Goal: Information Seeking & Learning: Learn about a topic

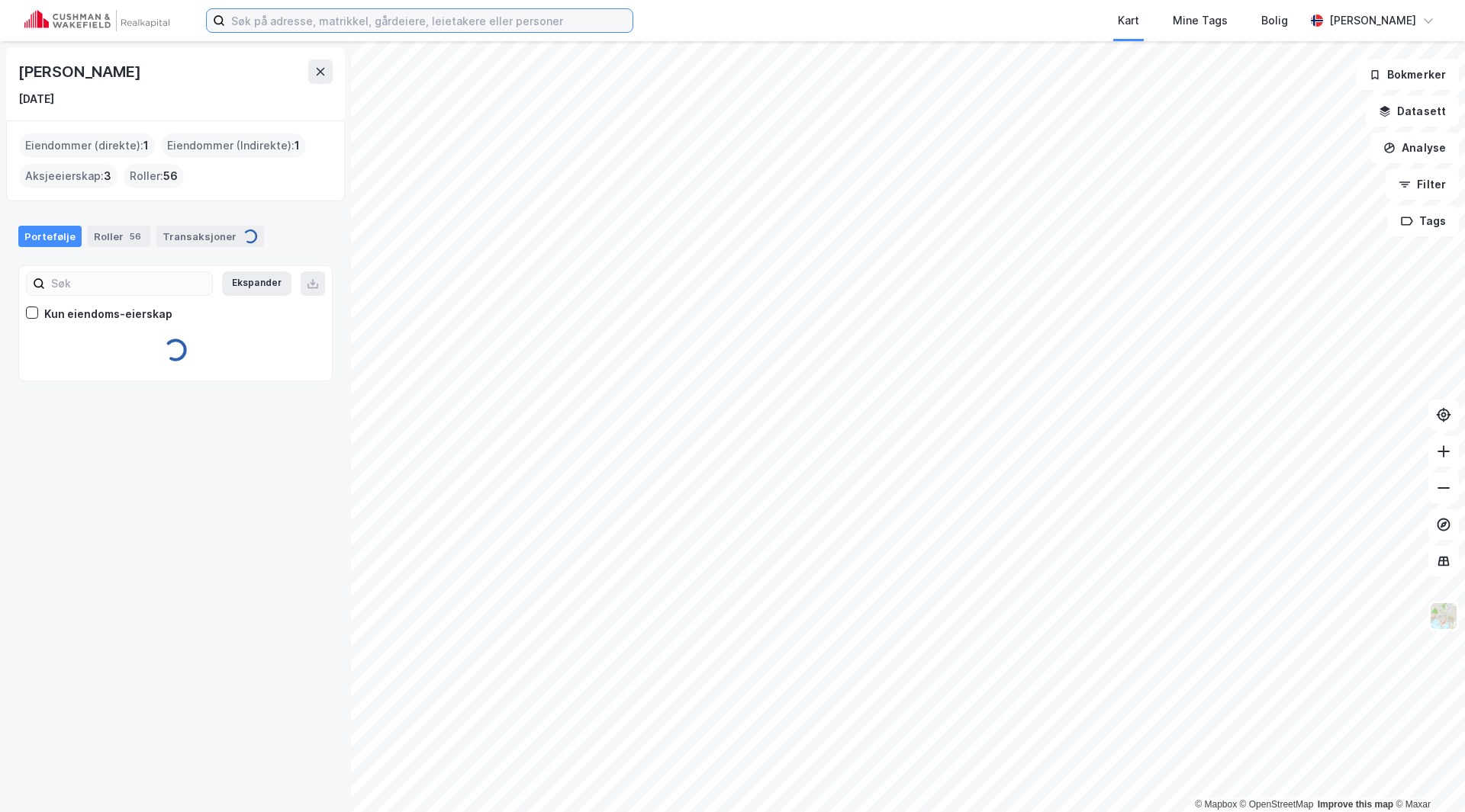
click at [302, 27] on input at bounding box center [428, 20] width 407 height 23
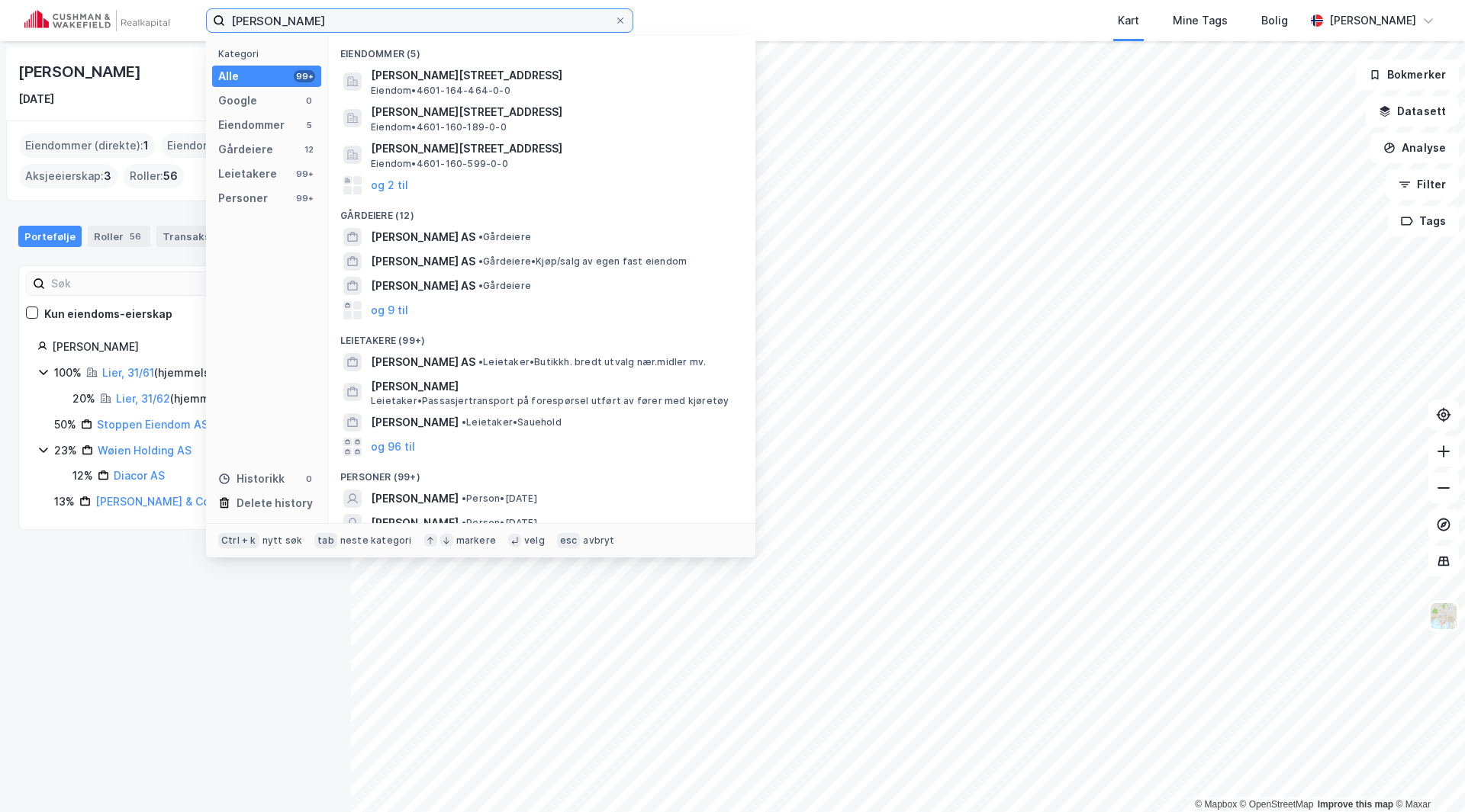
type input "joachim Bydal"
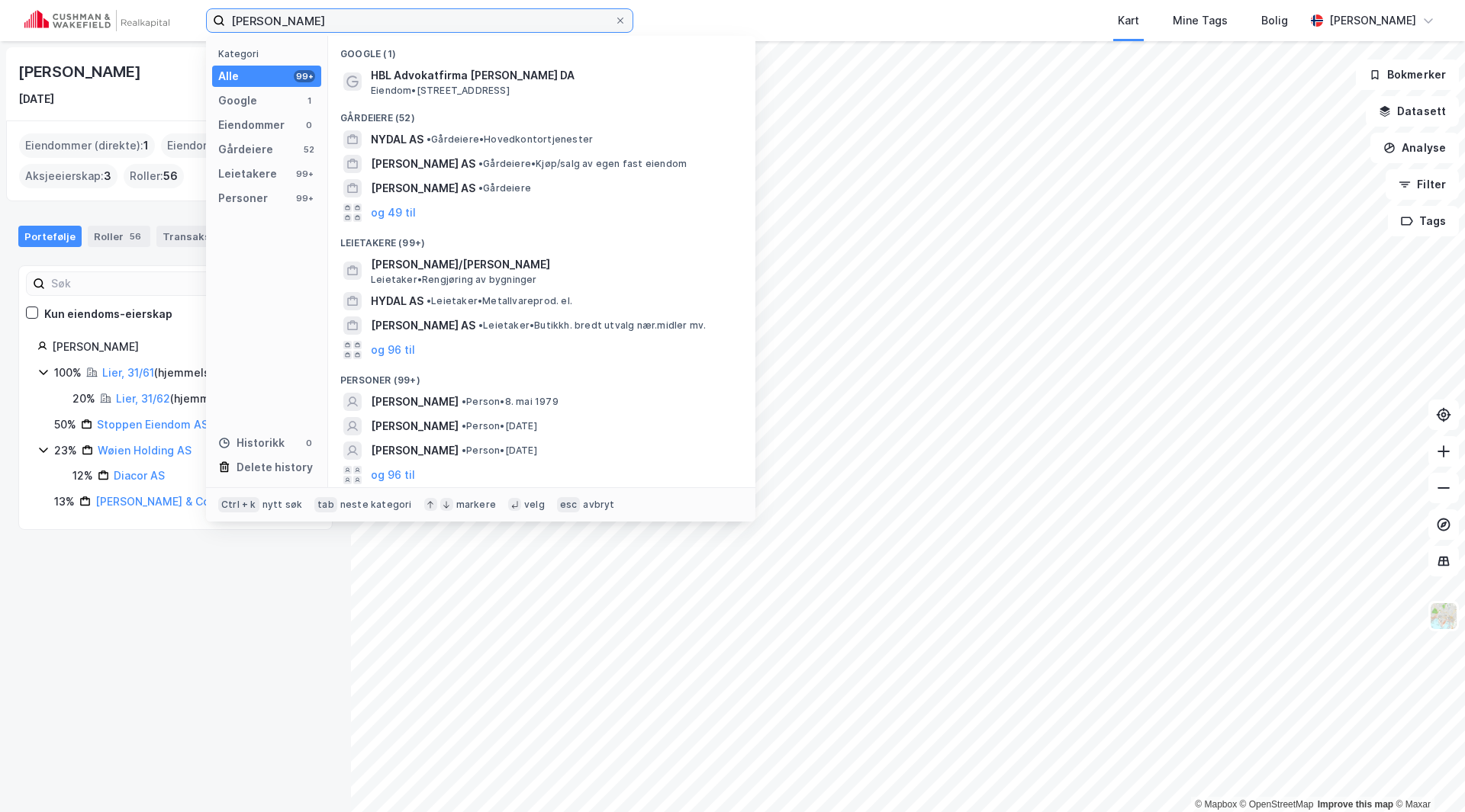
click at [261, 20] on input "joachim Bydal" at bounding box center [420, 20] width 389 height 23
click at [246, 200] on div "Personer" at bounding box center [242, 198] width 49 height 18
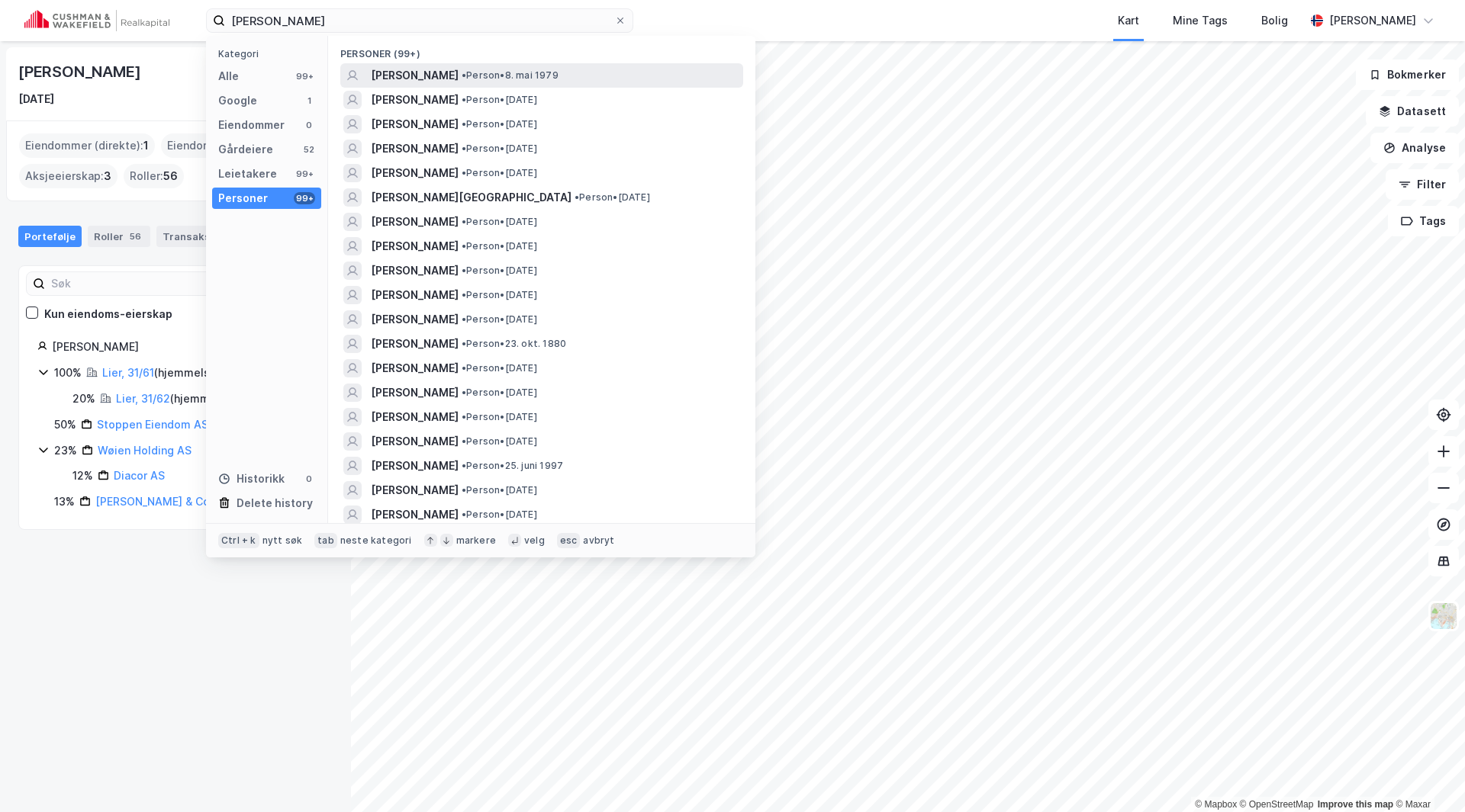
click at [454, 76] on span "[PERSON_NAME]" at bounding box center [415, 75] width 88 height 18
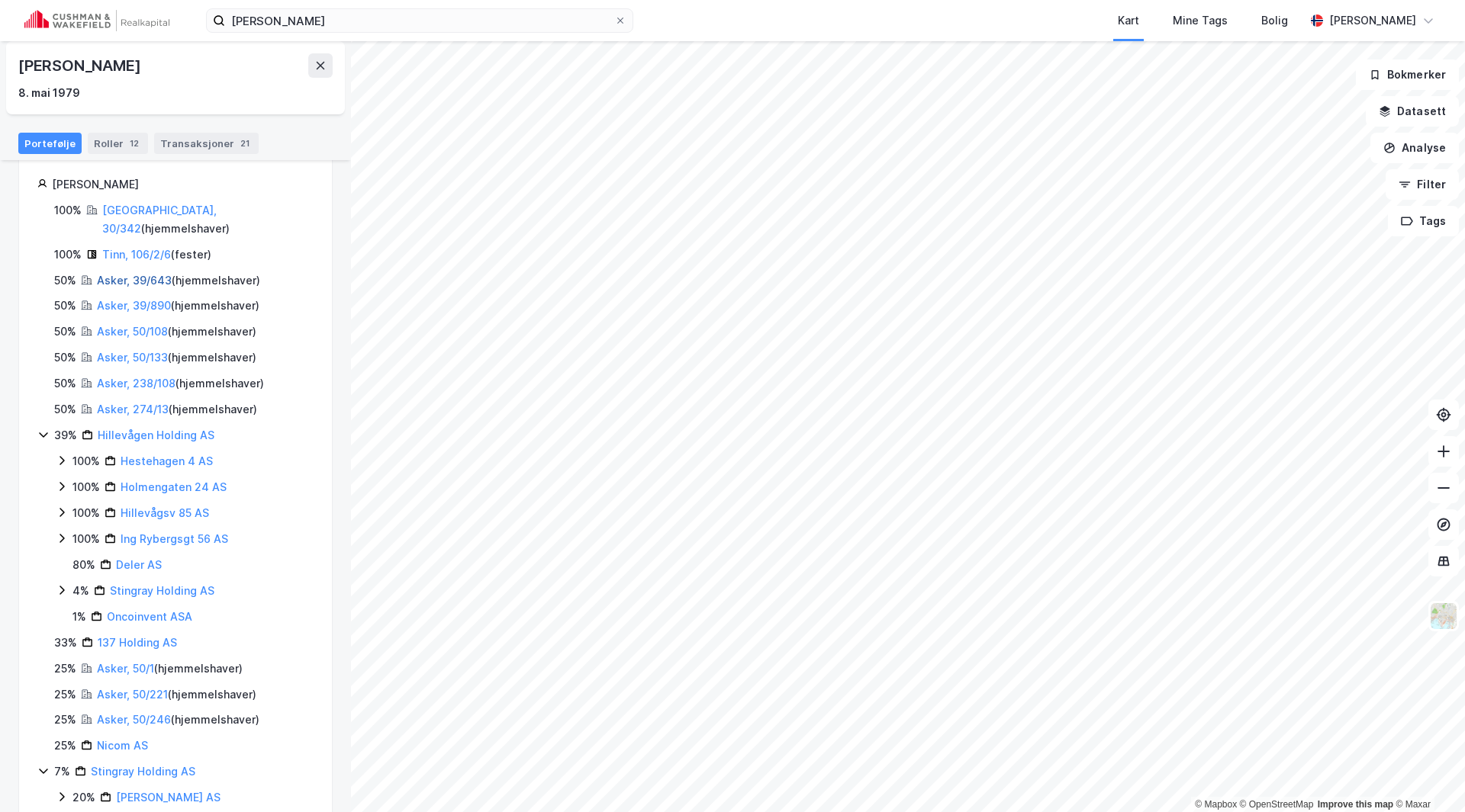
scroll to position [176, 0]
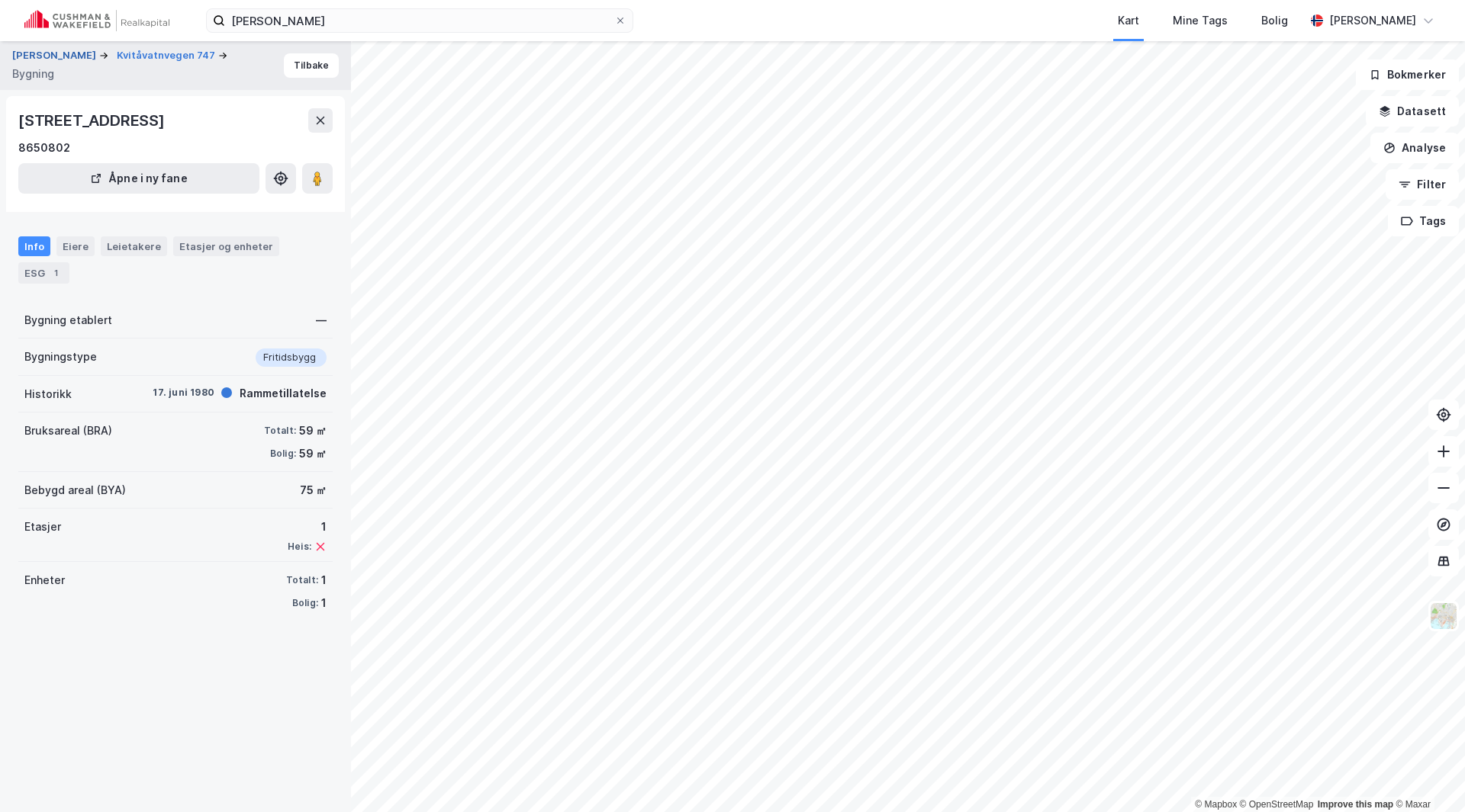
click at [60, 52] on button "BYDAL JOACHIM ALEKSANDER" at bounding box center [56, 55] width 87 height 15
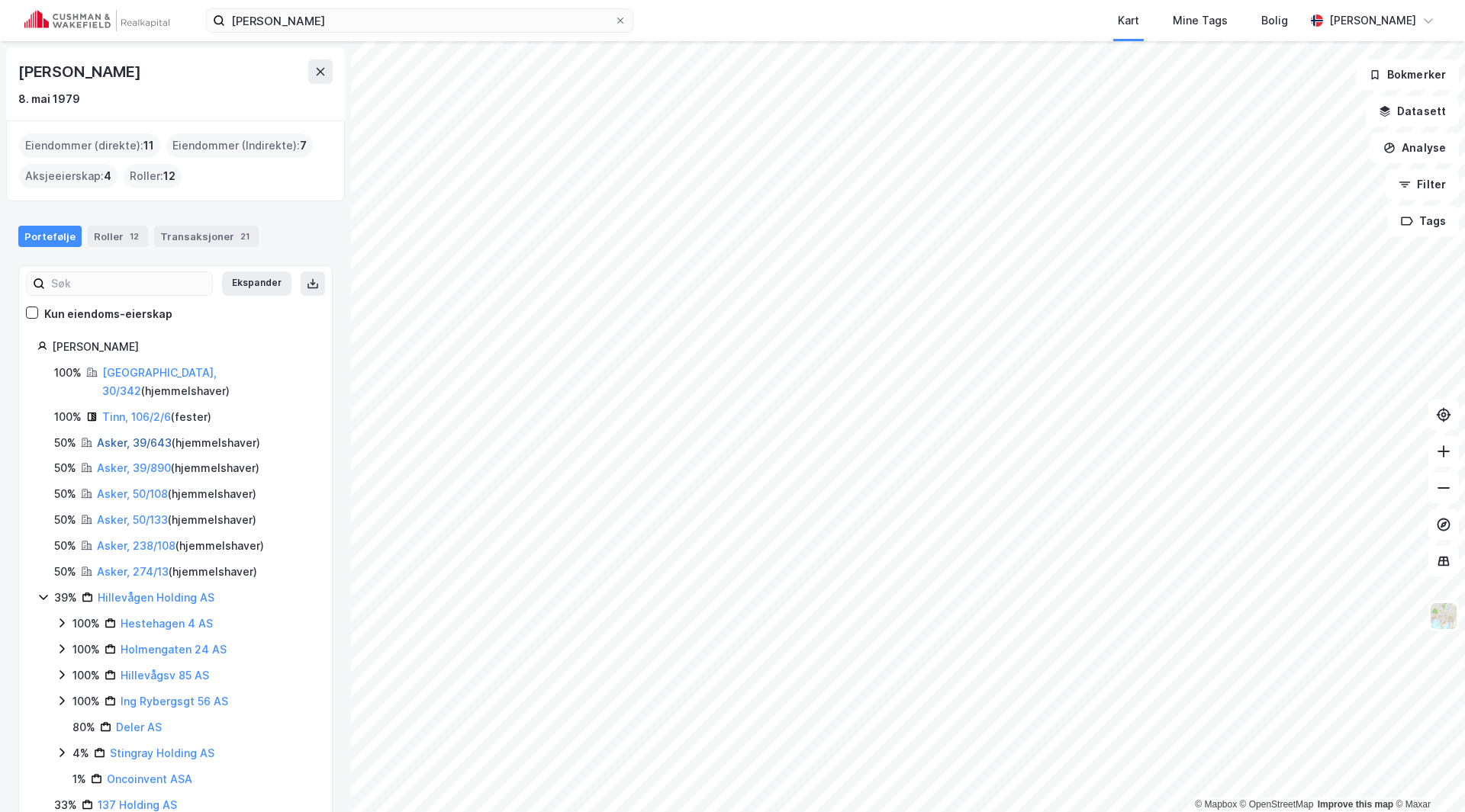
click at [125, 436] on link "Asker, 39/643" at bounding box center [134, 442] width 75 height 13
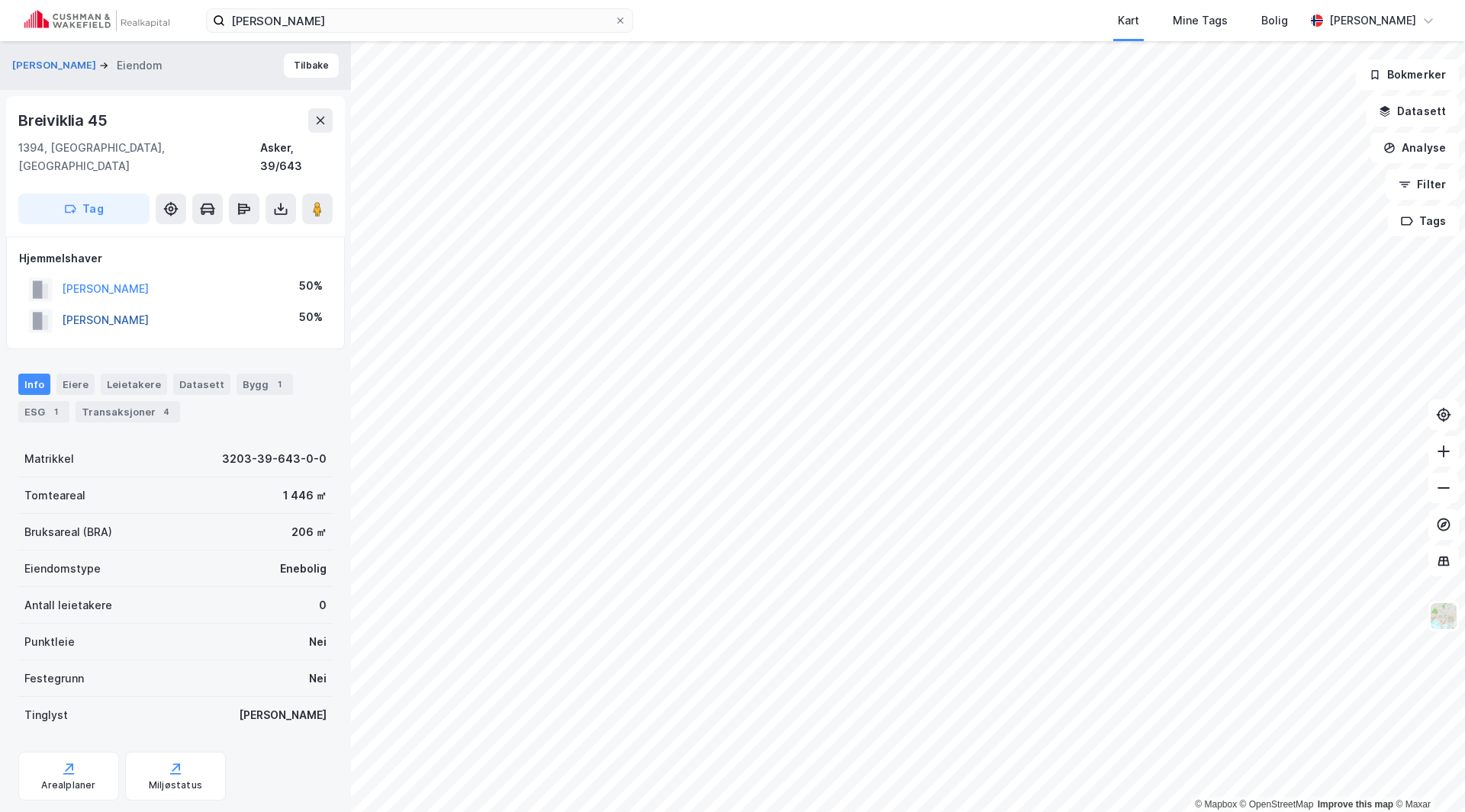
drag, startPoint x: 240, startPoint y: 300, endPoint x: 62, endPoint y: 305, distance: 178.1
click at [60, 305] on div "ALEXANDERSSON MARTINE W 50%" at bounding box center [175, 321] width 313 height 31
click at [0, 0] on button "BYDAL JOACHIM ALEKSANDER" at bounding box center [0, 0] width 0 height 0
click at [99, 69] on button "BYDAL JOACHIM ALEKSANDER" at bounding box center [56, 65] width 87 height 15
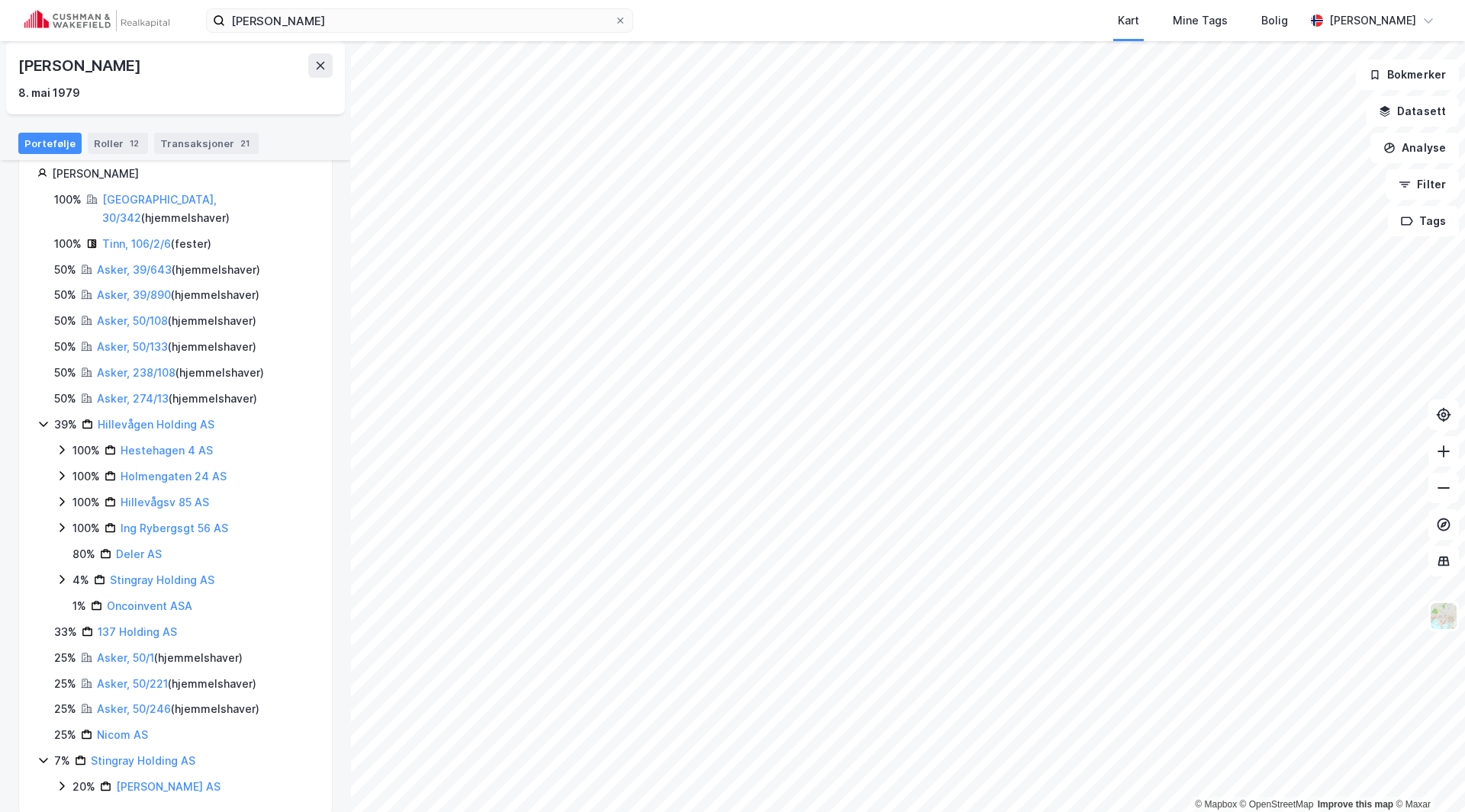
scroll to position [176, 0]
click at [115, 140] on div "Roller 12" at bounding box center [118, 143] width 60 height 21
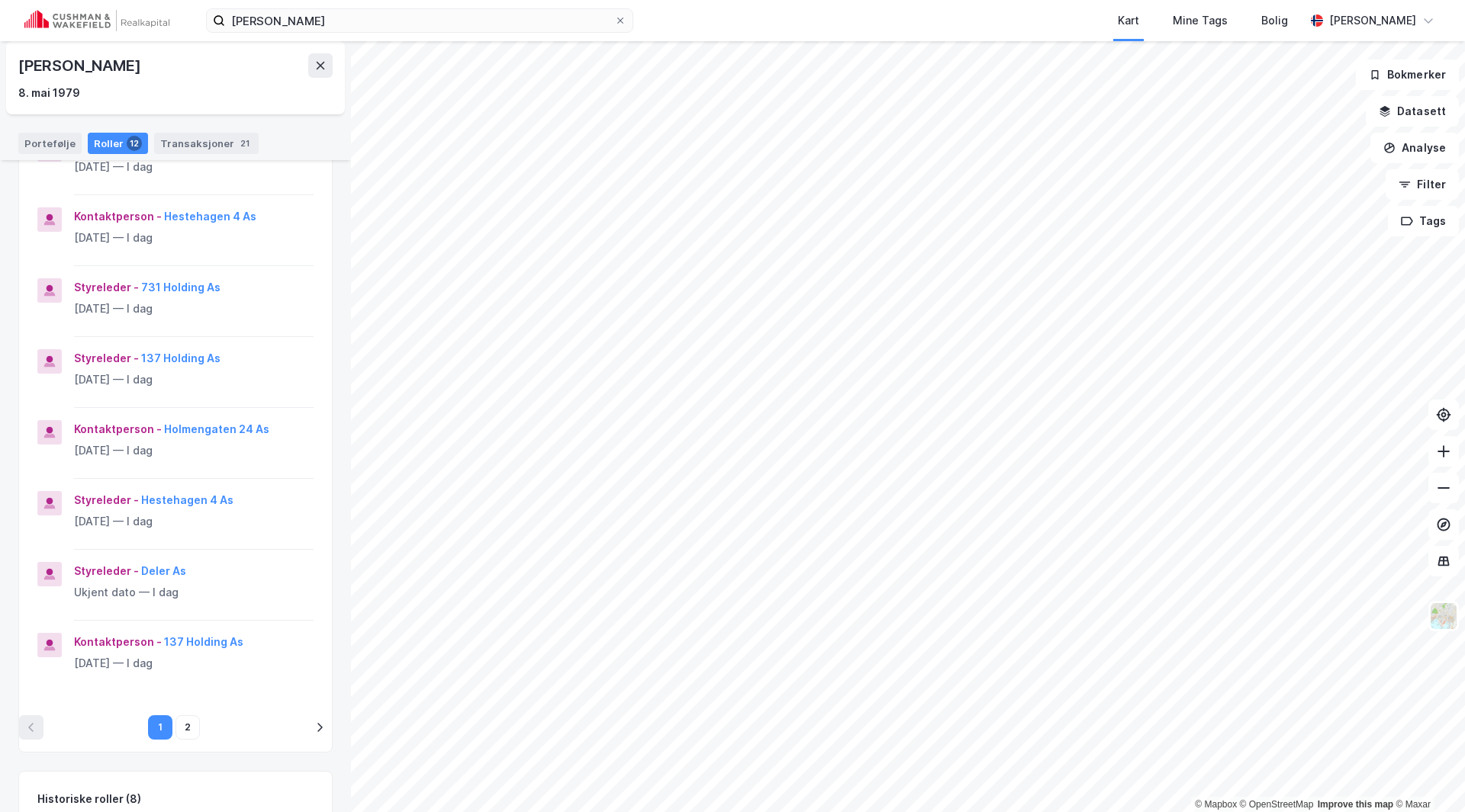
scroll to position [76, 0]
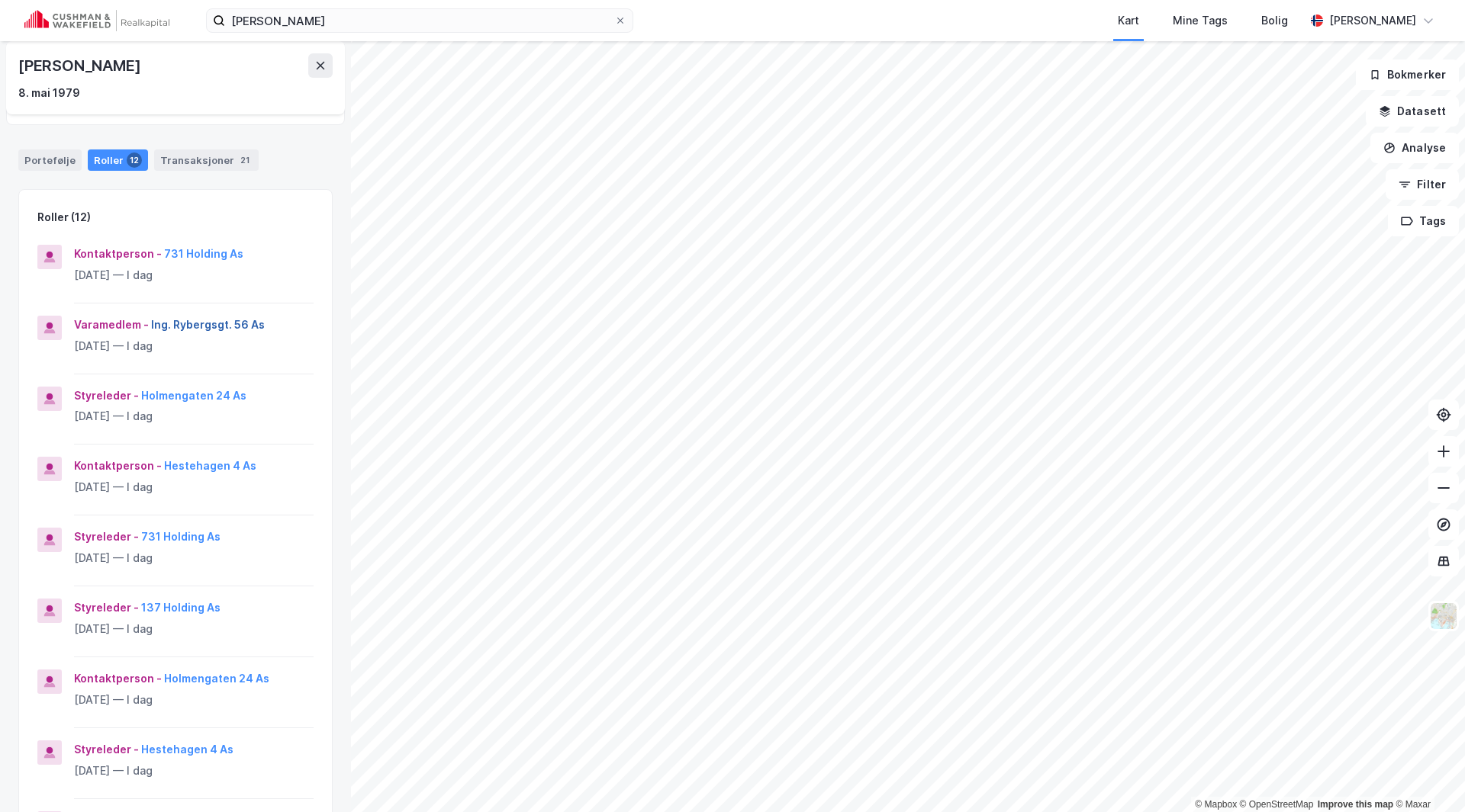
click at [0, 0] on button "Ing. Rybergsgt. 56 As" at bounding box center [0, 0] width 0 height 0
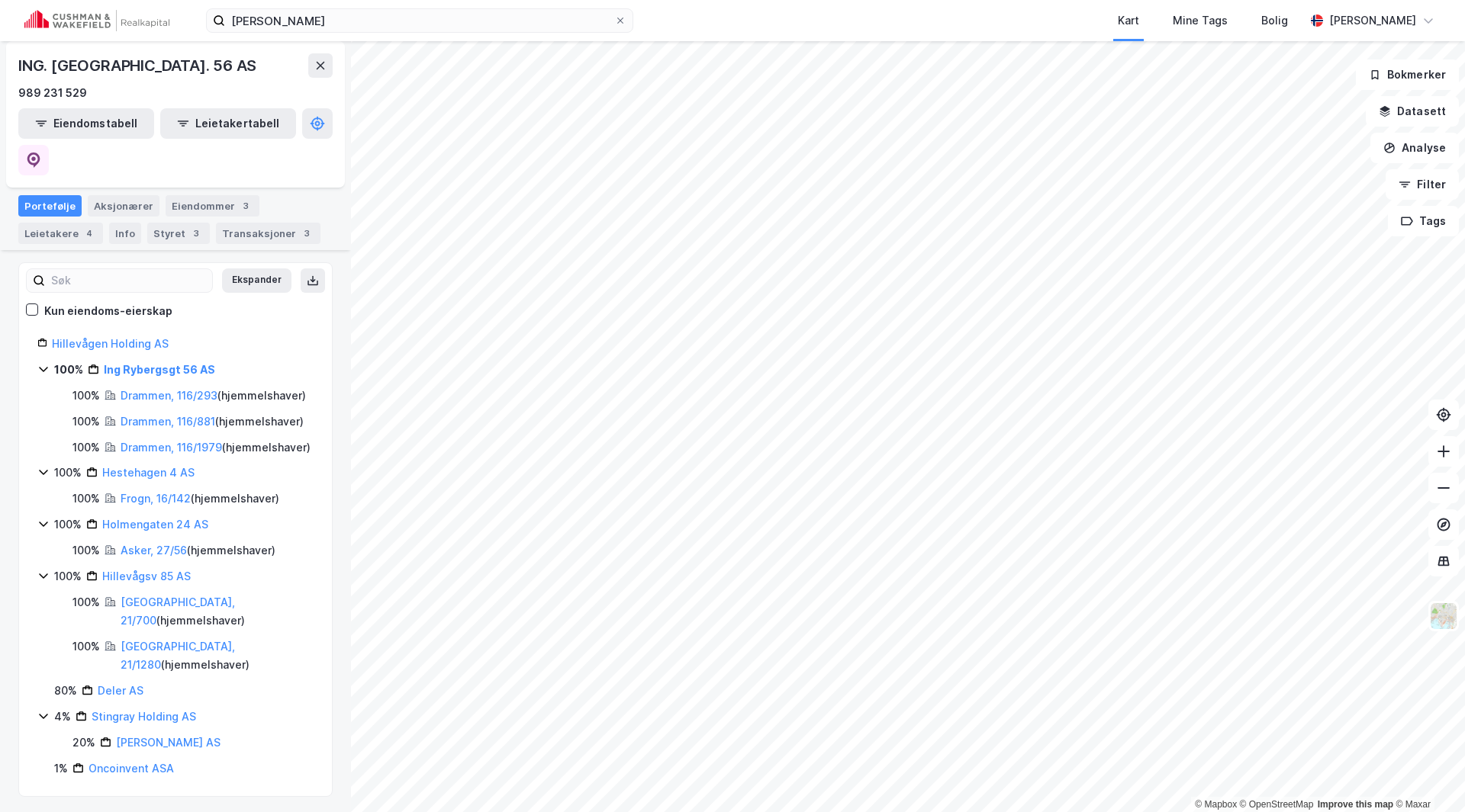
scroll to position [155, 0]
click at [162, 360] on link "Ing Rybergsgt 56 AS" at bounding box center [159, 366] width 111 height 13
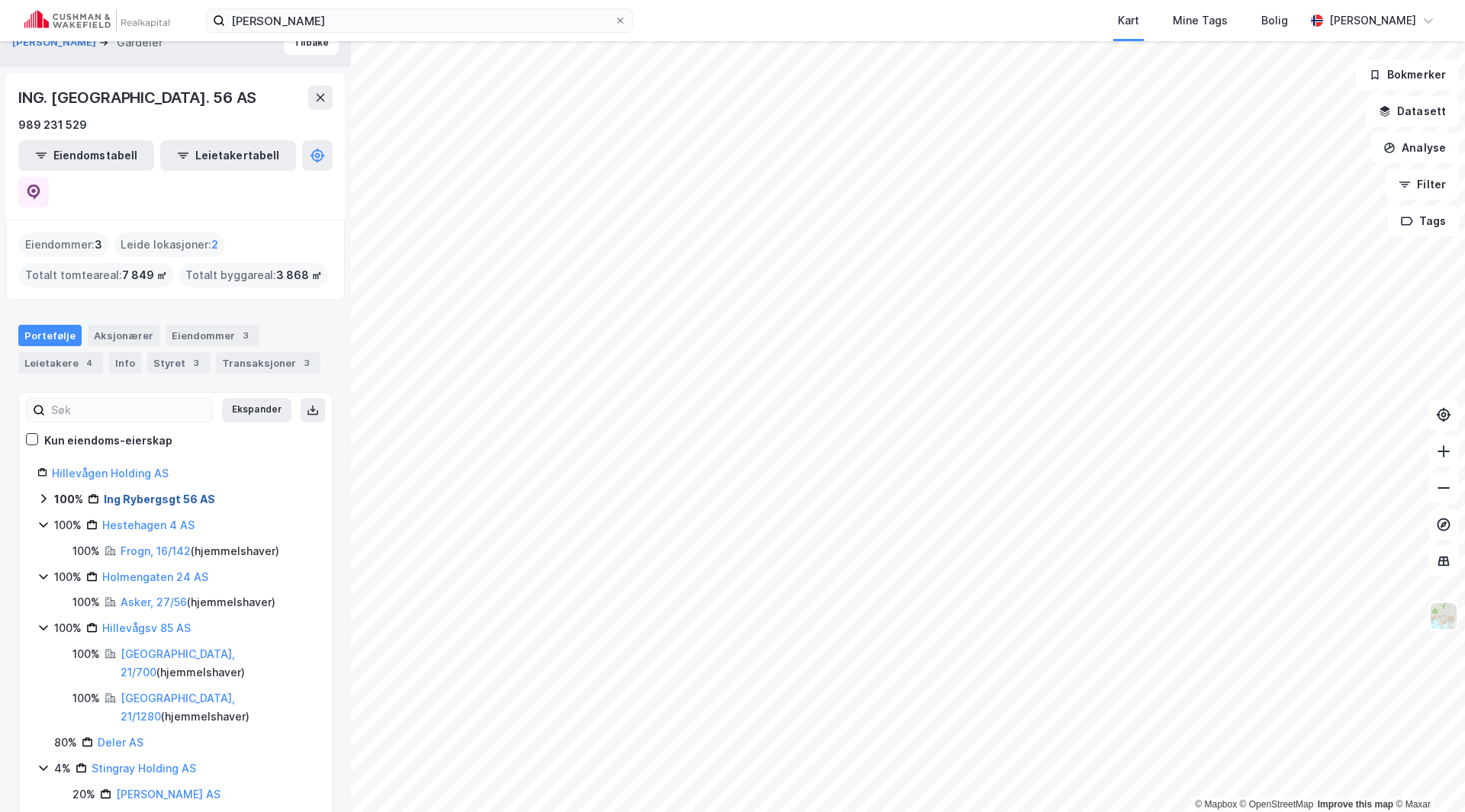
click at [136, 492] on link "Ing Rybergsgt 56 AS" at bounding box center [159, 498] width 111 height 13
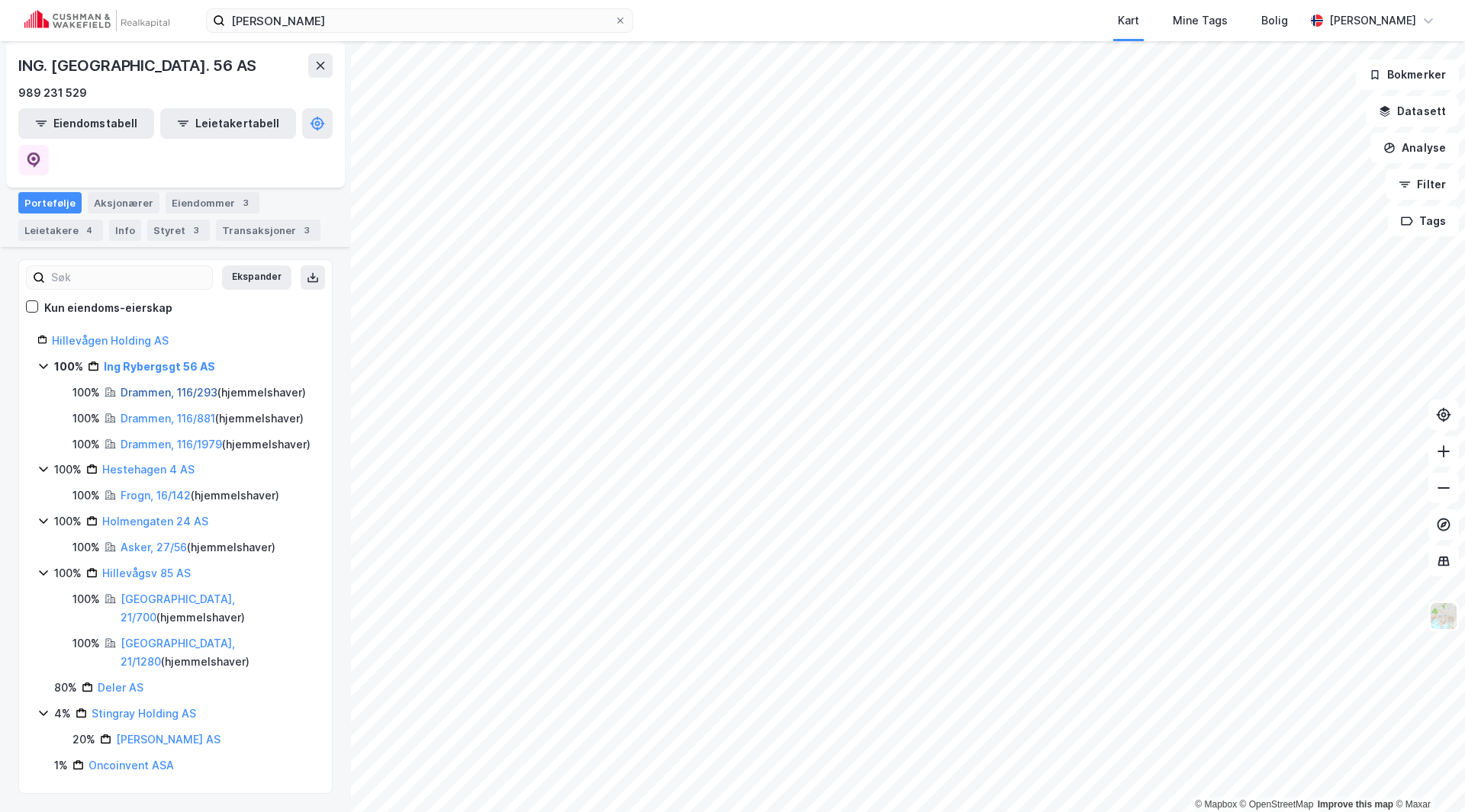
click at [142, 386] on link "Drammen, 116/293" at bounding box center [169, 392] width 97 height 13
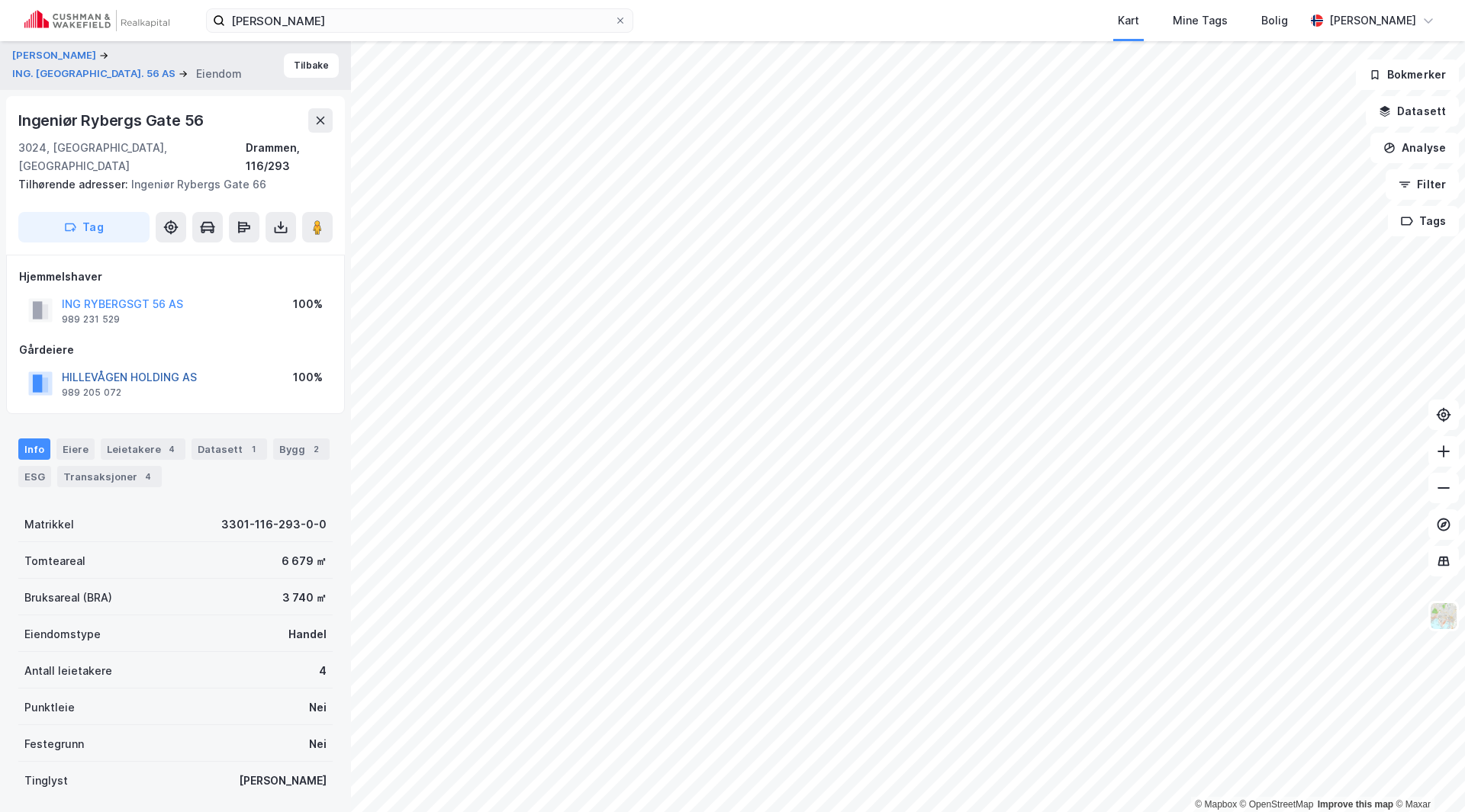
click at [0, 0] on button "HILLEVÅGEN HOLDING AS" at bounding box center [0, 0] width 0 height 0
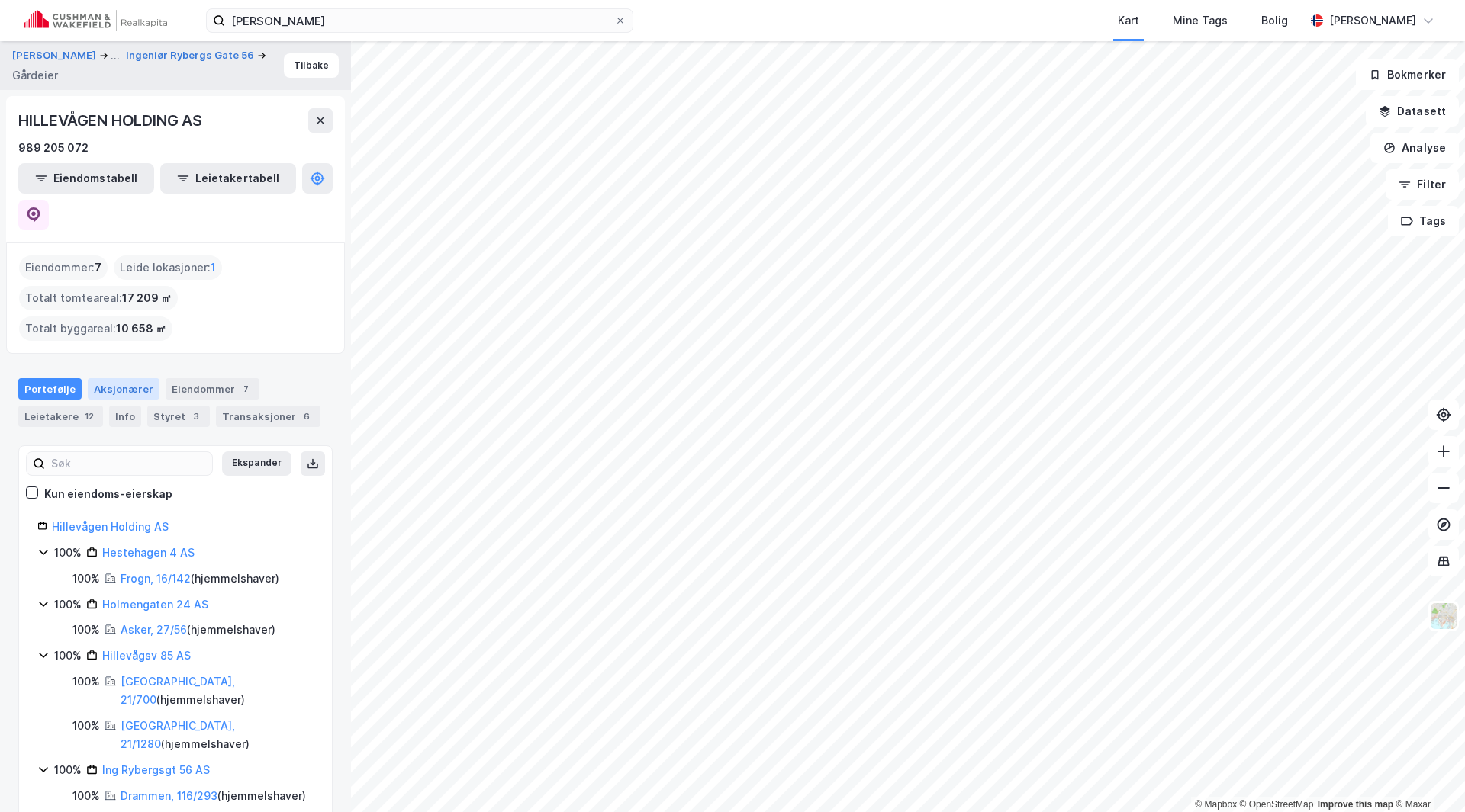
click at [125, 378] on div "Aksjonærer" at bounding box center [123, 388] width 71 height 21
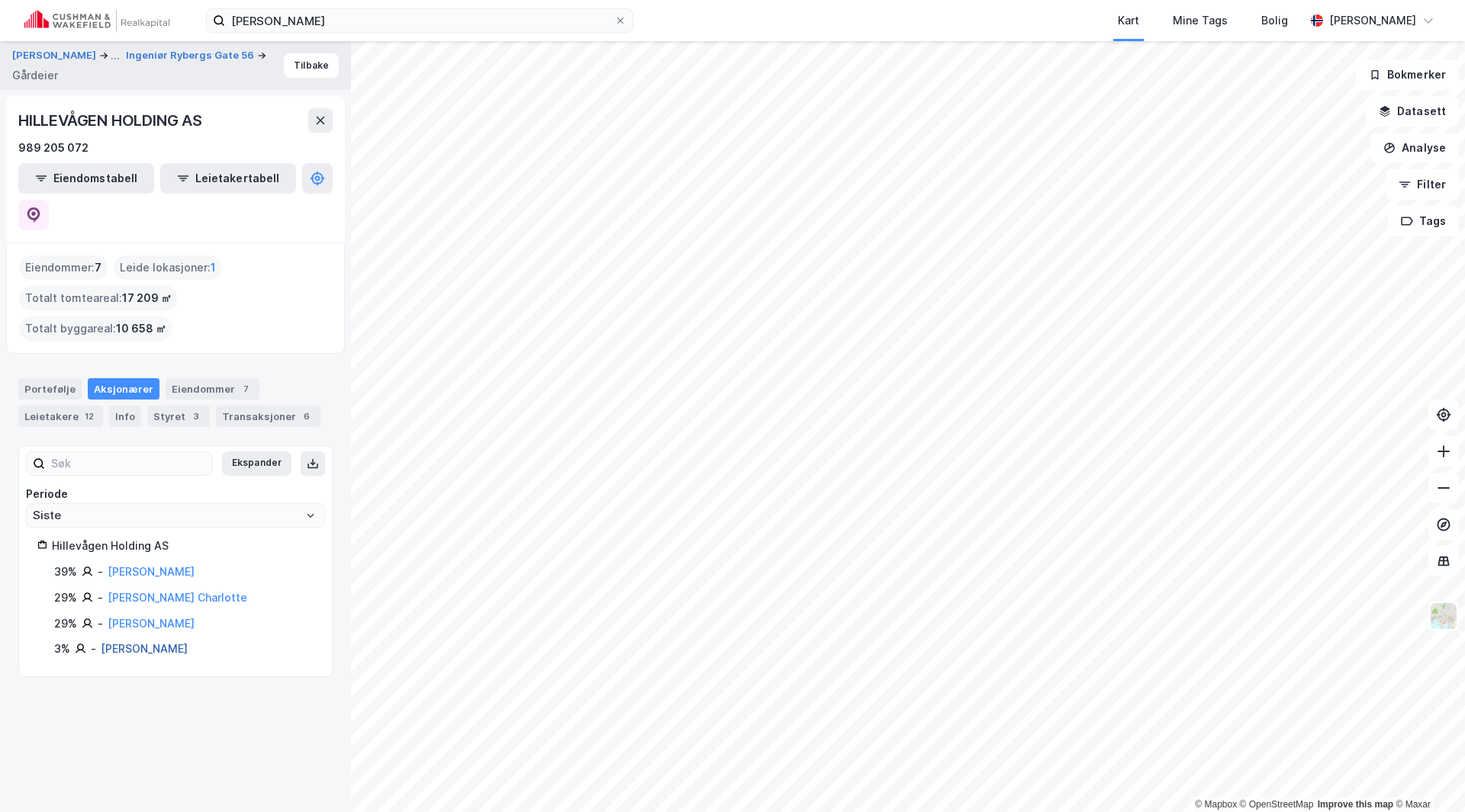
click at [143, 642] on link "Bydal Jon-ivar" at bounding box center [144, 648] width 87 height 13
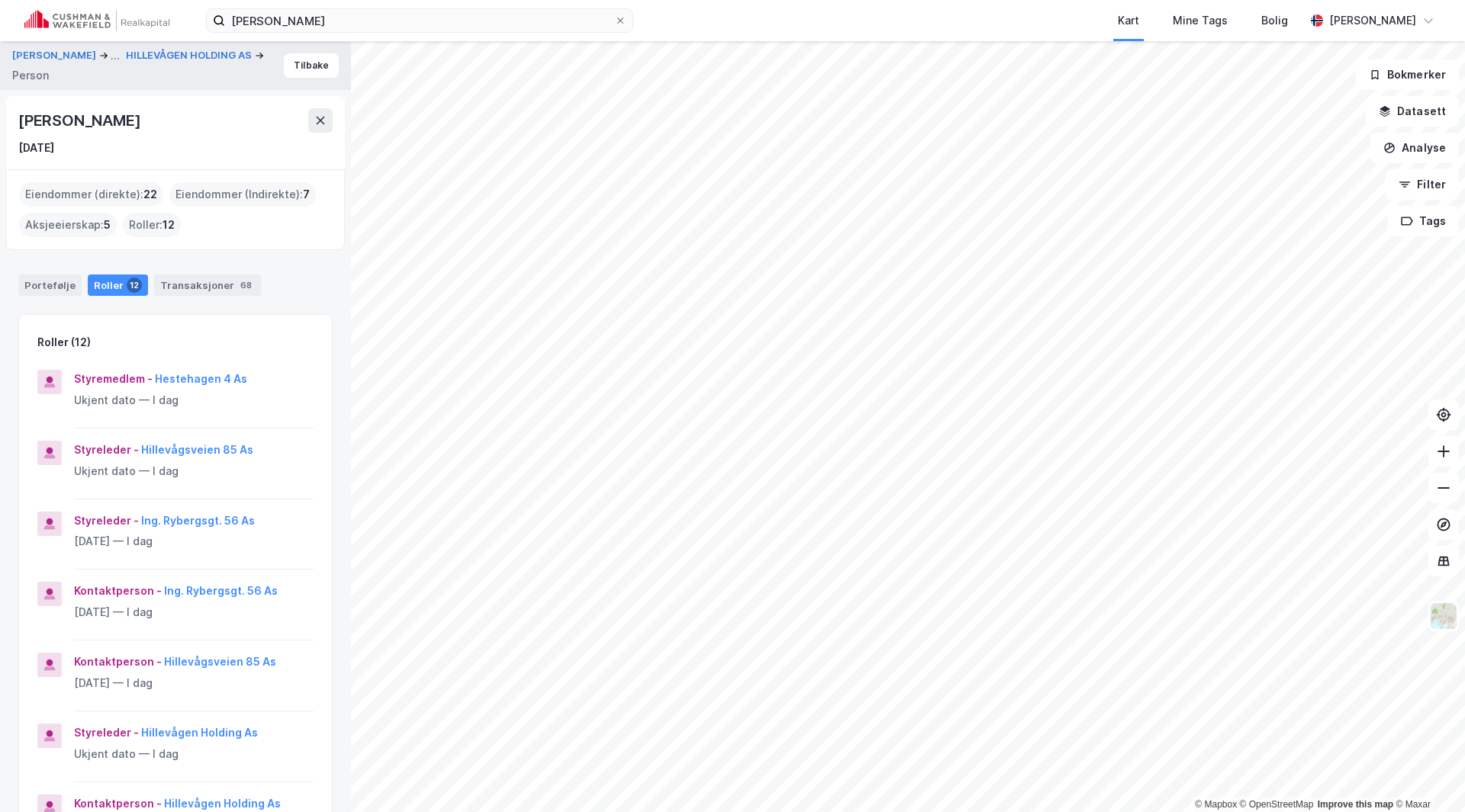
click at [76, 195] on div "Eiendommer (direkte) : 22" at bounding box center [91, 194] width 144 height 24
click at [217, 184] on div "Eiendommer (Indirekte) : 7" at bounding box center [242, 194] width 147 height 24
click at [296, 193] on div "Eiendommer (Indirekte) : 7" at bounding box center [242, 194] width 147 height 24
click at [97, 228] on div "Aksjeeierskap : 5" at bounding box center [67, 224] width 98 height 24
click at [191, 278] on div "Transaksjoner 68" at bounding box center [207, 285] width 107 height 21
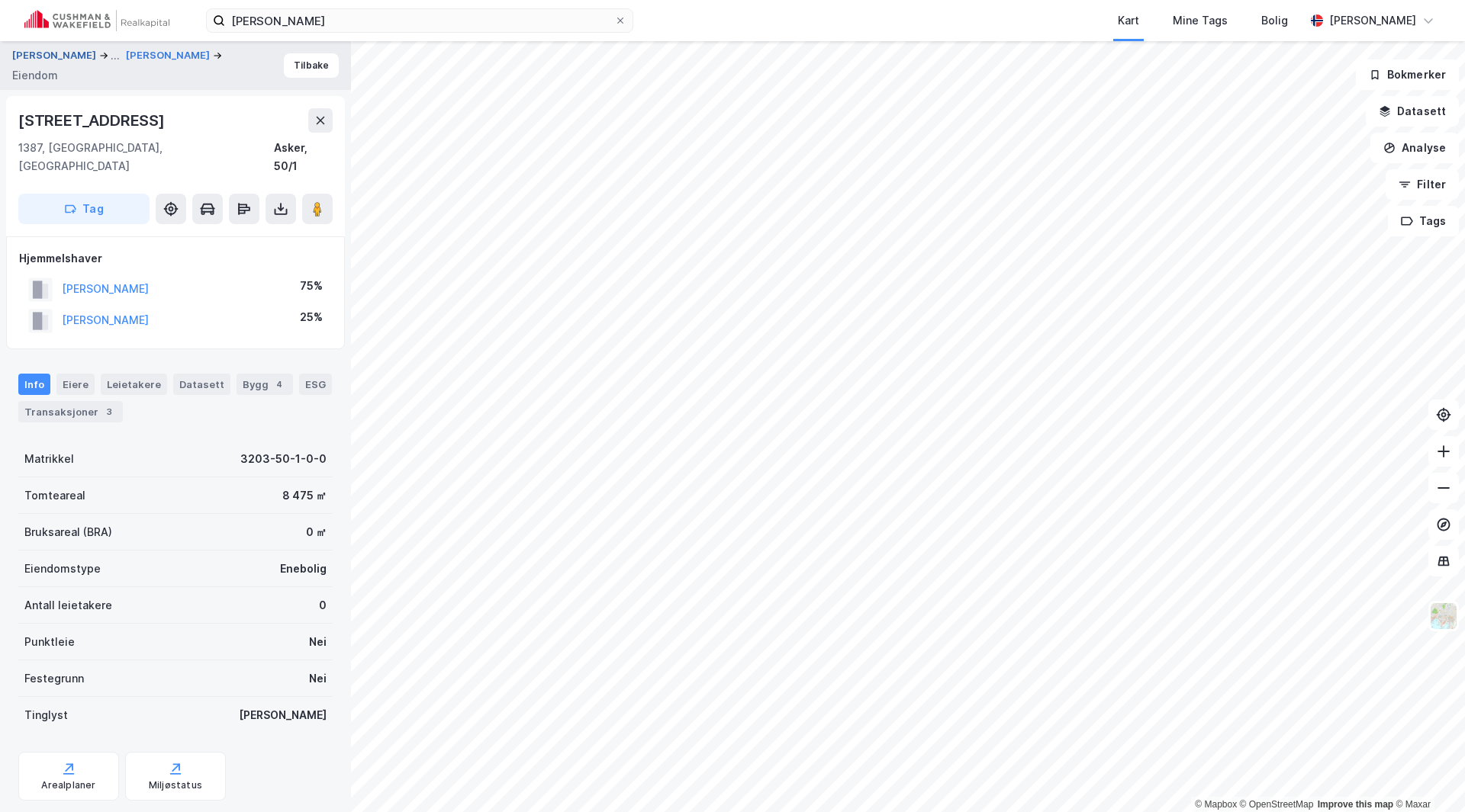
click at [50, 56] on button "BYDAL JOACHIM ALEKSANDER" at bounding box center [56, 55] width 87 height 18
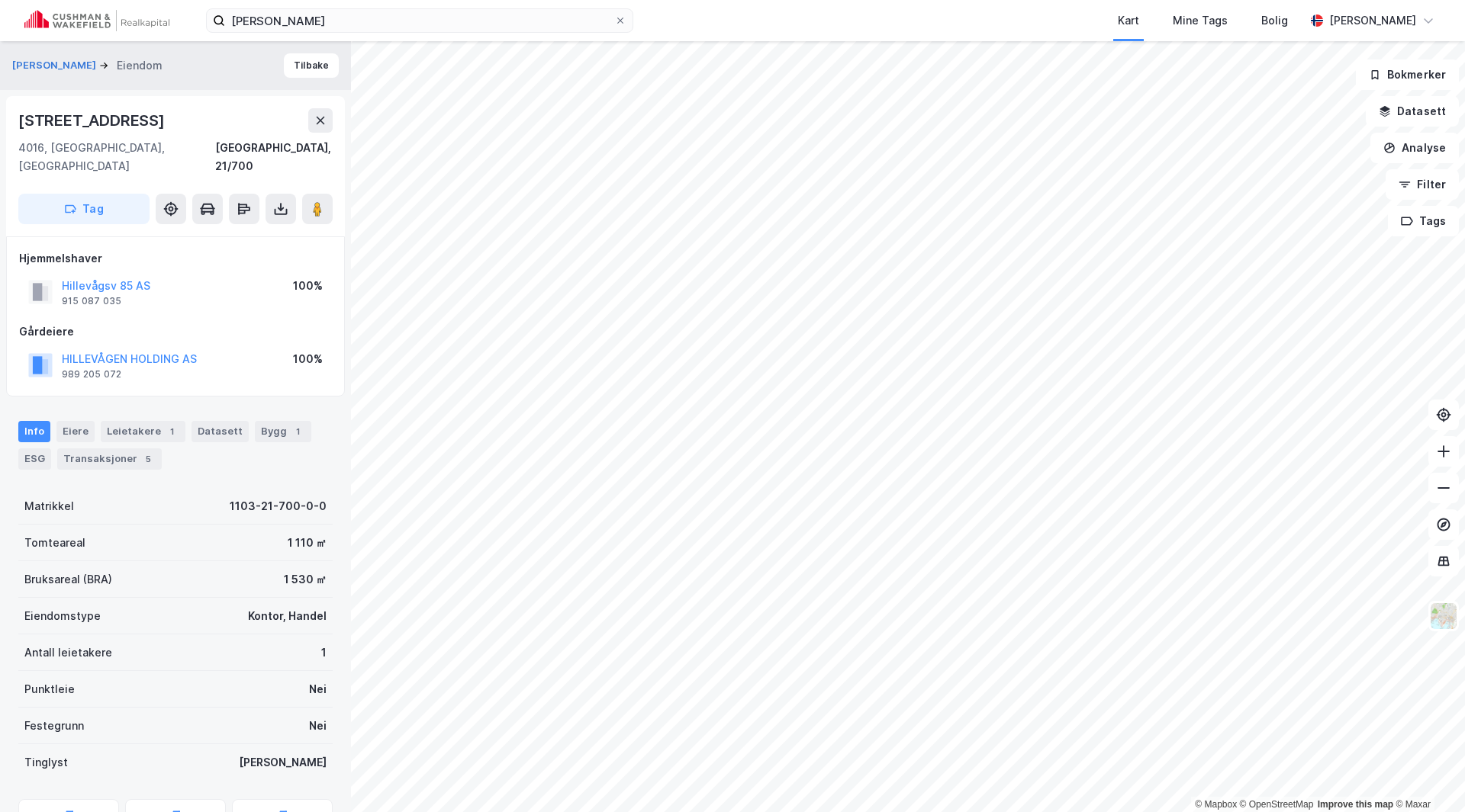
scroll to position [3, 0]
click at [91, 445] on div "Transaksjoner 5" at bounding box center [109, 455] width 104 height 21
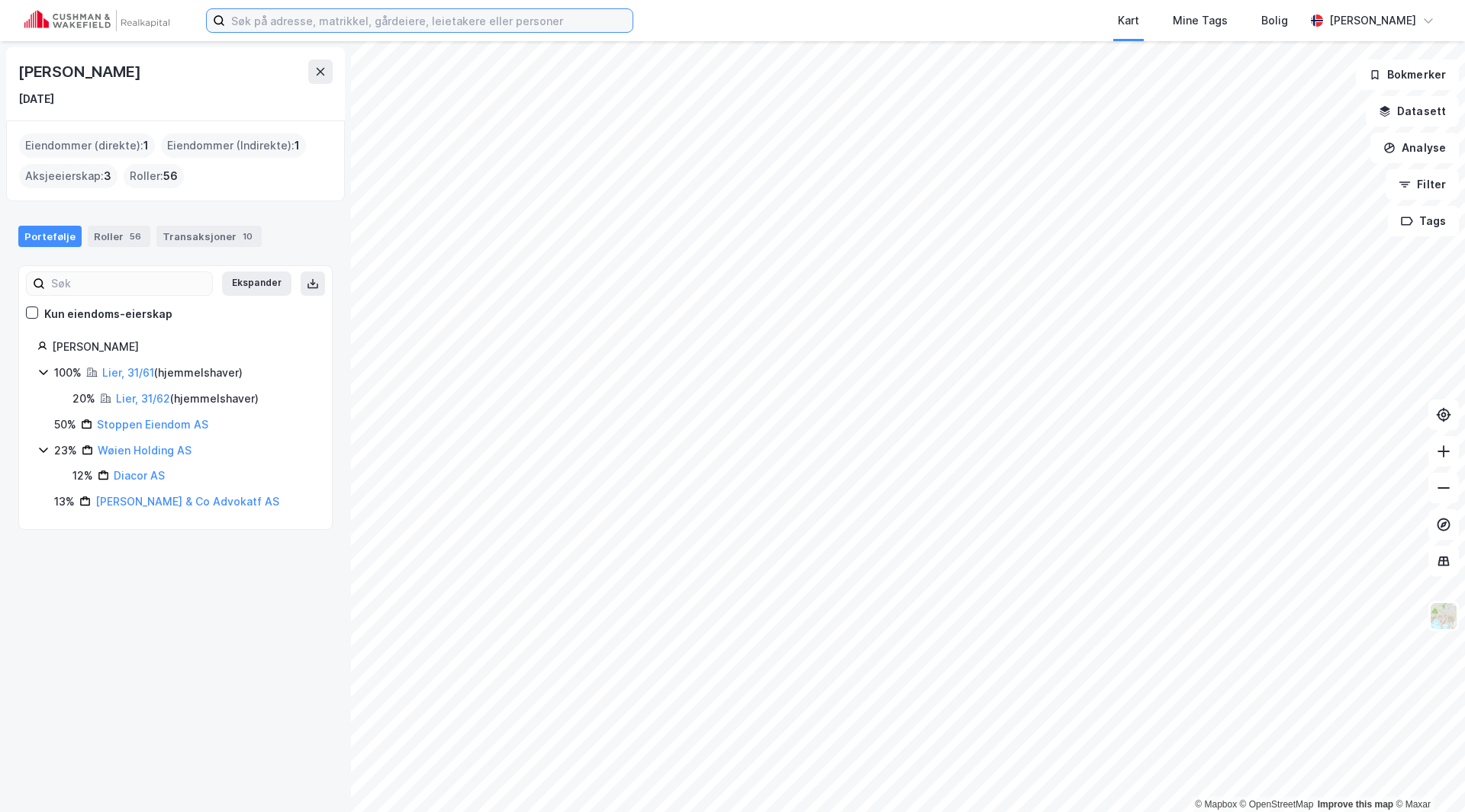
click at [241, 31] on input at bounding box center [428, 20] width 407 height 23
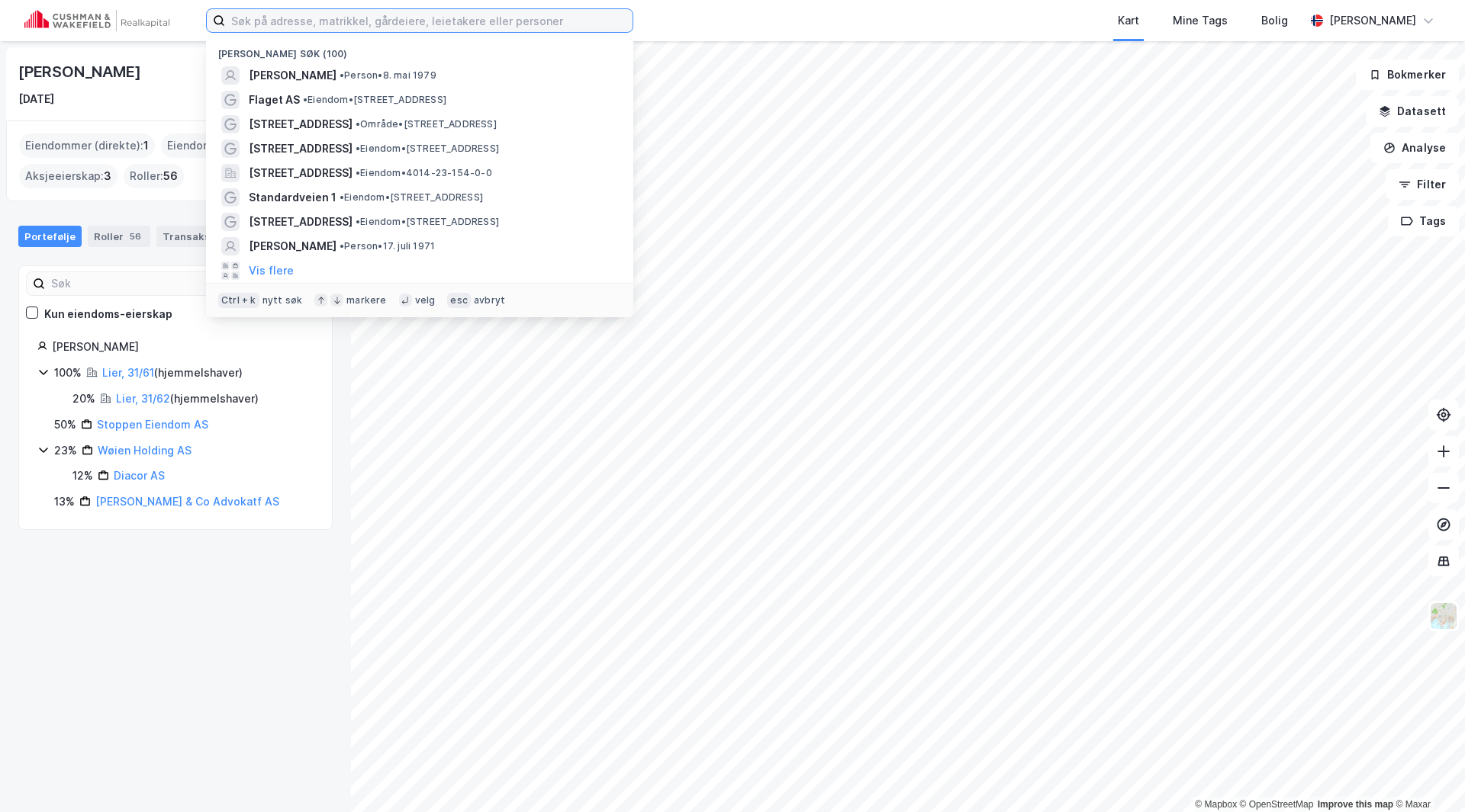
paste input "[PERSON_NAME]"
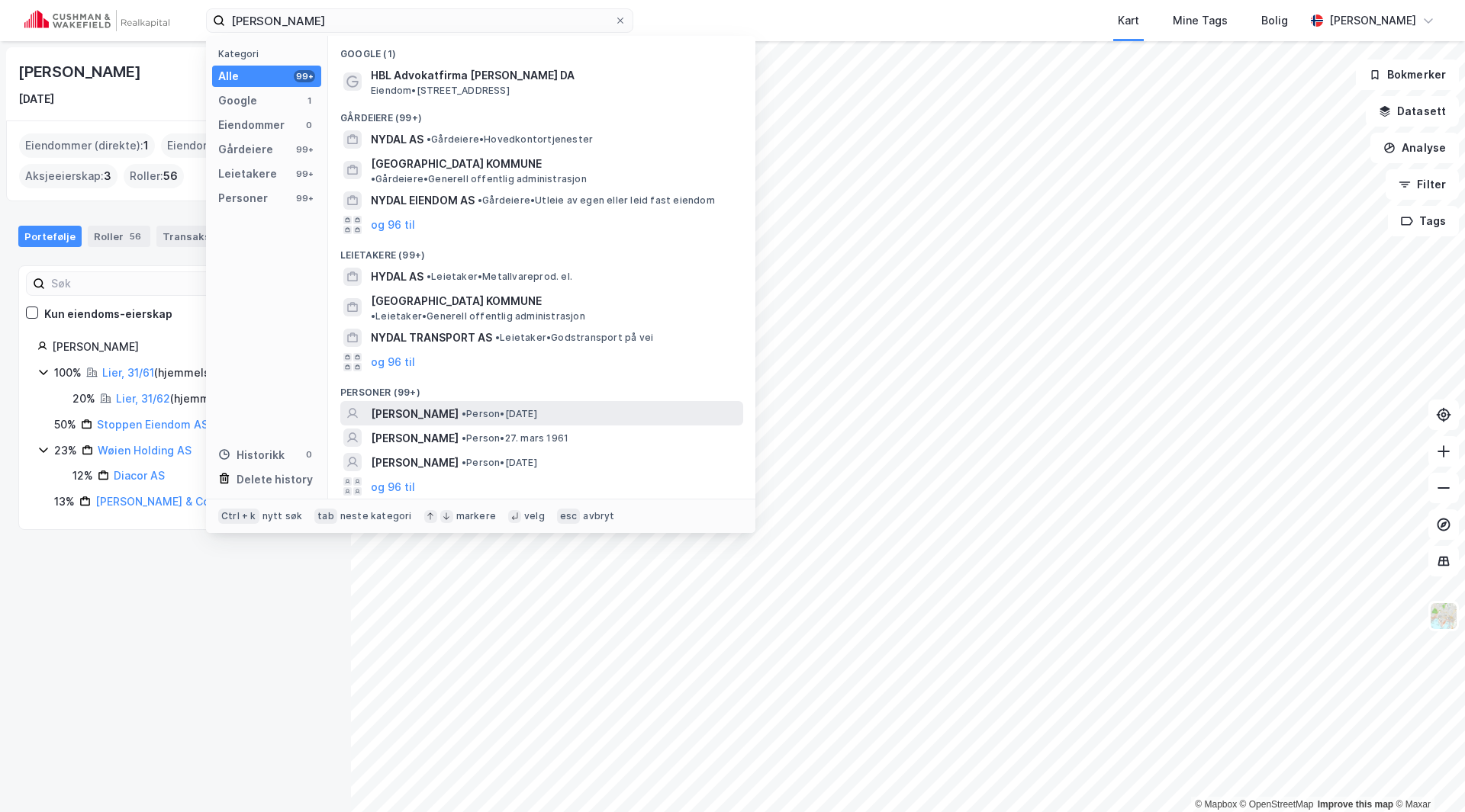
click at [411, 404] on span "[PERSON_NAME]" at bounding box center [415, 413] width 88 height 18
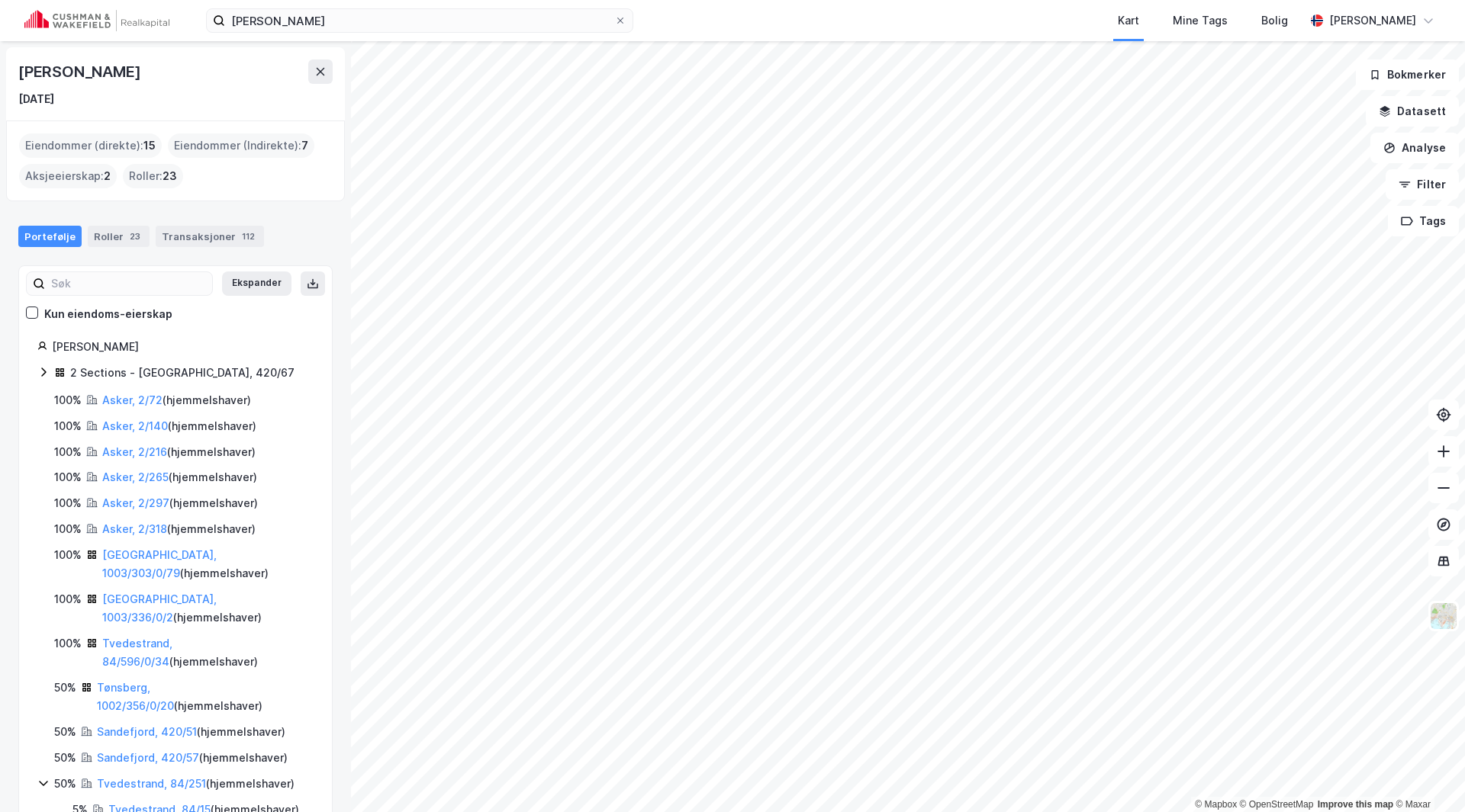
click at [45, 178] on div "Aksjeeierskap : 2" at bounding box center [67, 176] width 98 height 24
click at [101, 228] on div "Roller 23" at bounding box center [118, 236] width 62 height 21
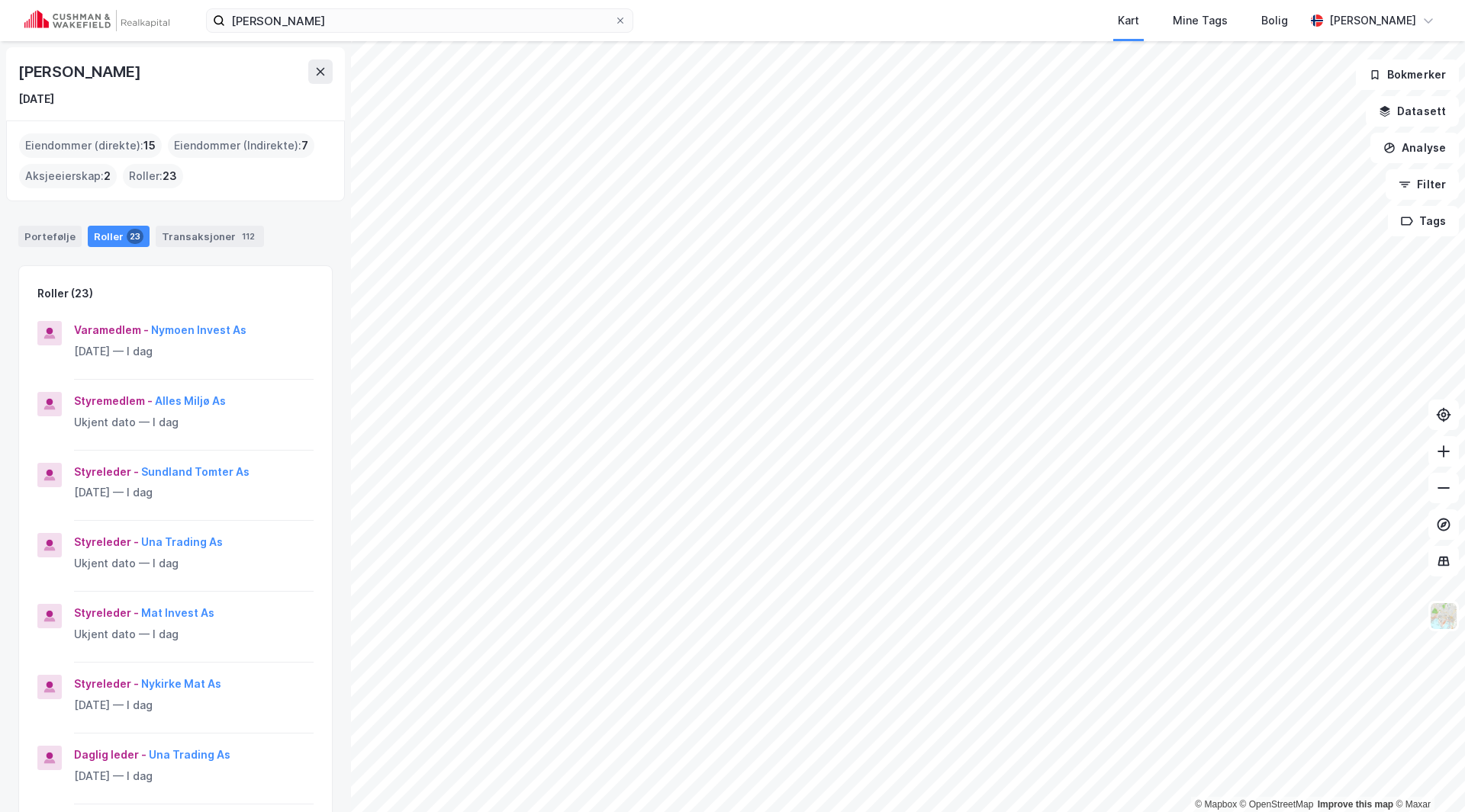
click at [41, 177] on div "Aksjeeierskap : 2" at bounding box center [67, 176] width 98 height 24
click at [305, 143] on div "Eiendommer (Indirekte) : 7" at bounding box center [241, 145] width 147 height 24
click at [301, 144] on span "7" at bounding box center [304, 145] width 7 height 18
drag, startPoint x: 296, startPoint y: 144, endPoint x: 261, endPoint y: 146, distance: 35.1
click at [293, 144] on div "Eiendommer (Indirekte) : 7" at bounding box center [241, 145] width 147 height 24
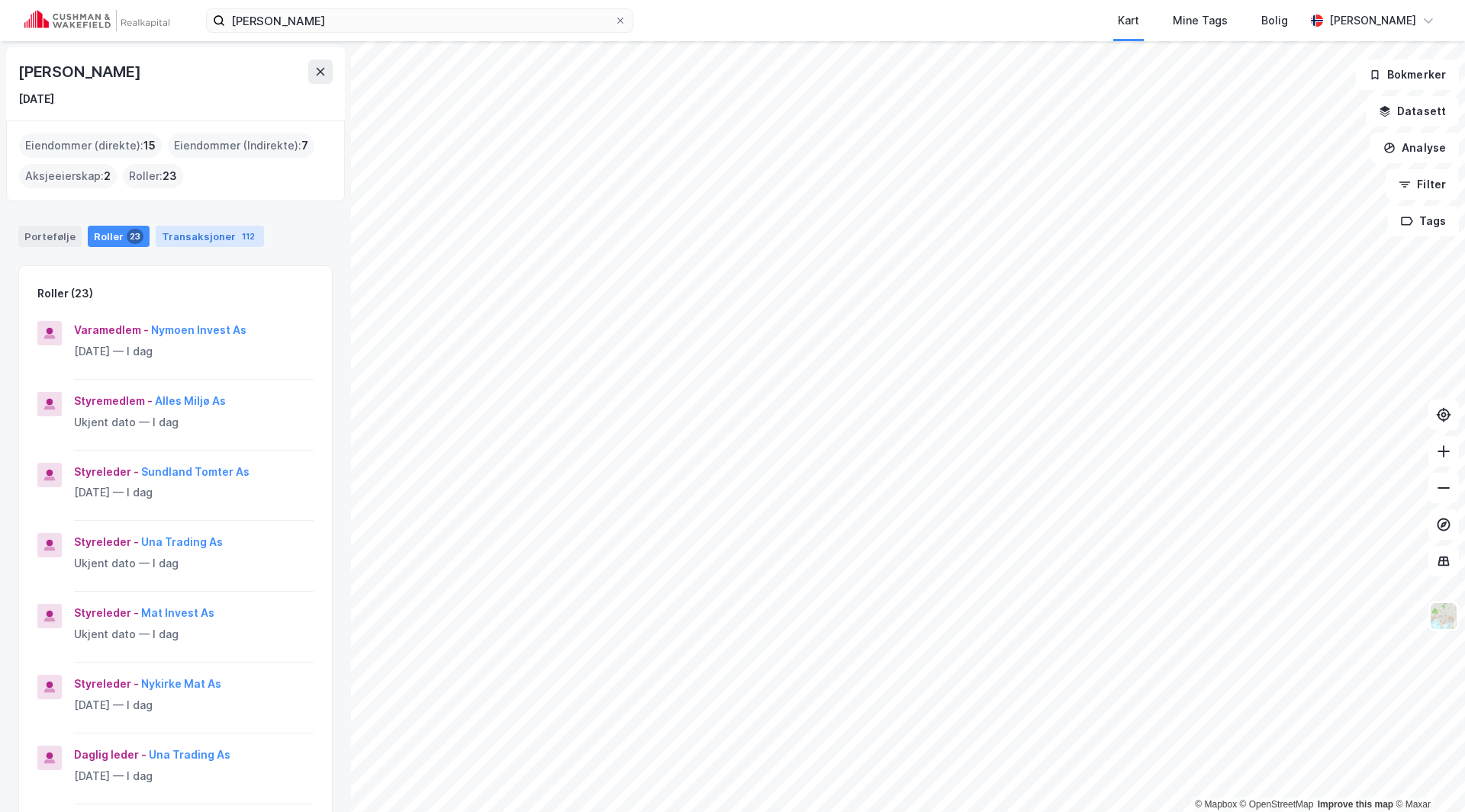
click at [171, 241] on div "Transaksjoner 112" at bounding box center [209, 236] width 108 height 21
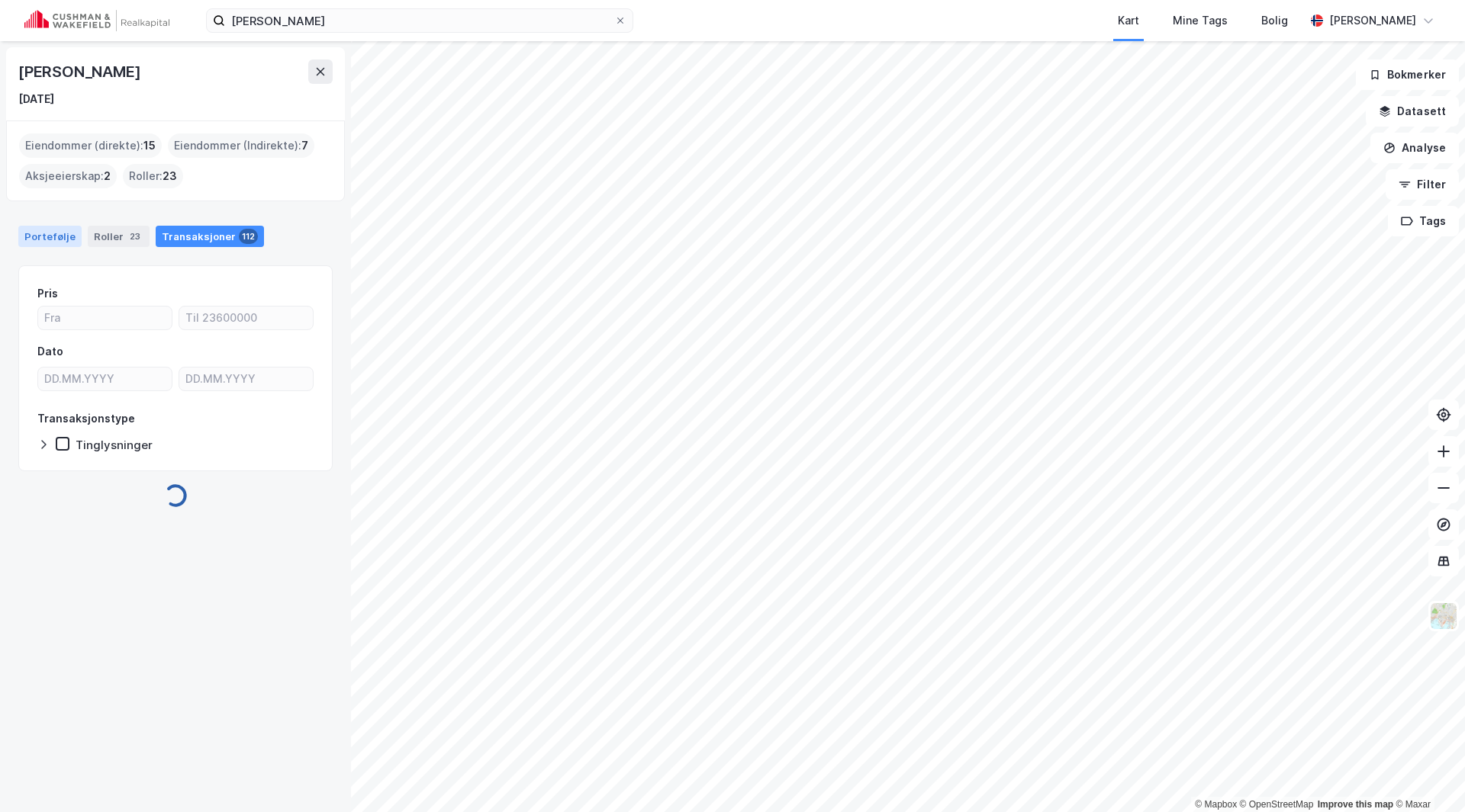
click at [44, 243] on div "Portefølje" at bounding box center [49, 236] width 64 height 21
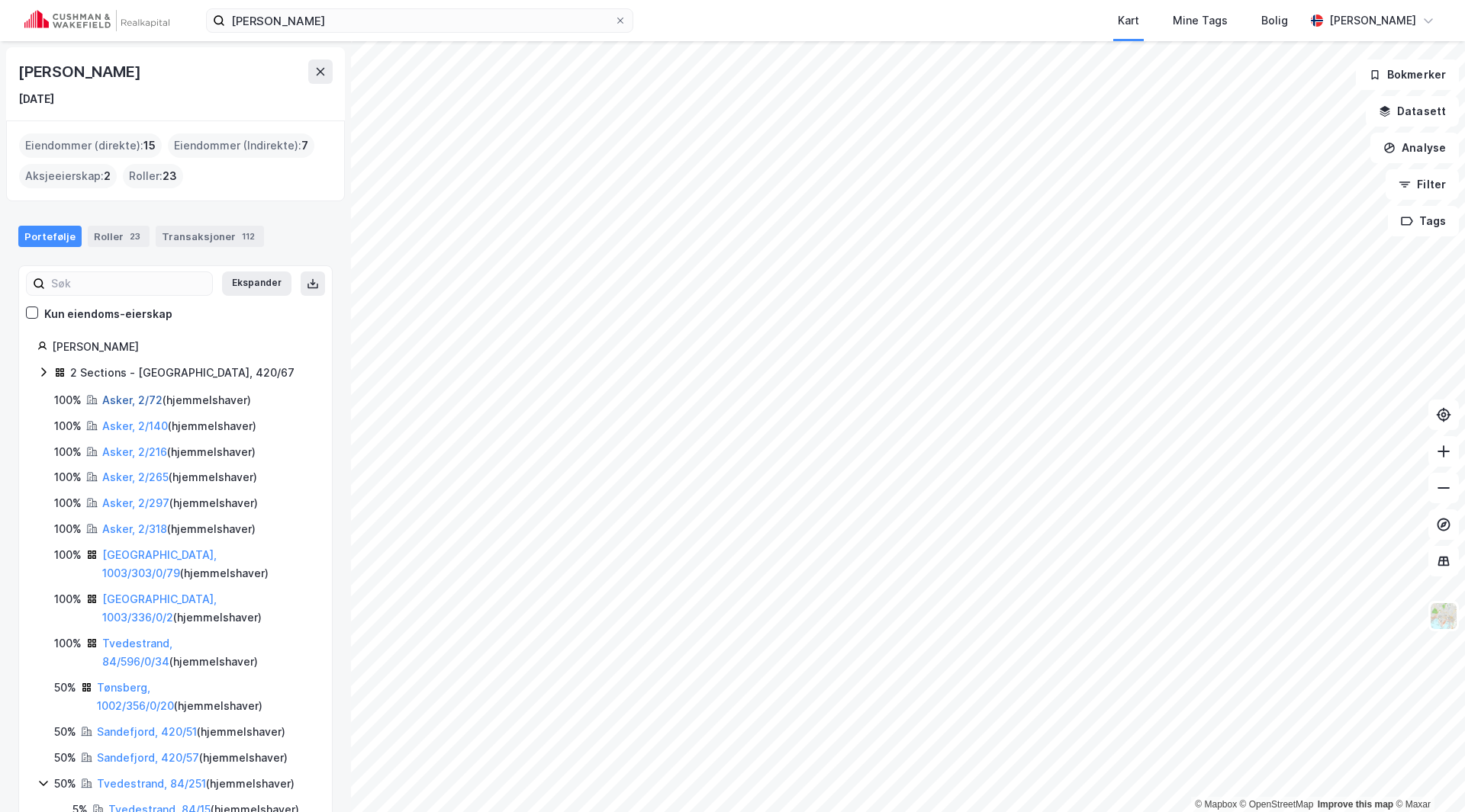
click at [119, 401] on link "Asker, 2/72" at bounding box center [132, 400] width 60 height 13
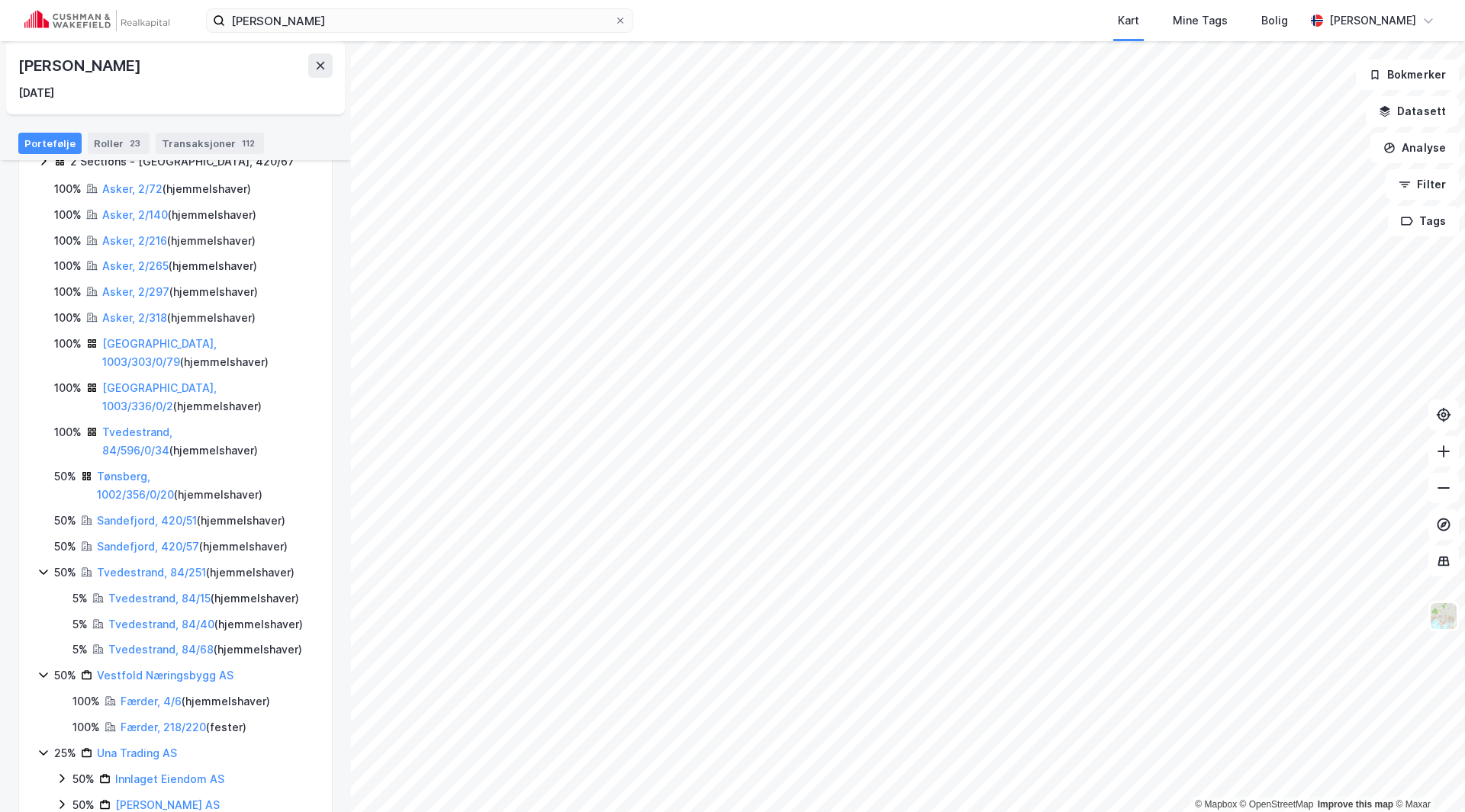
scroll to position [251, 0]
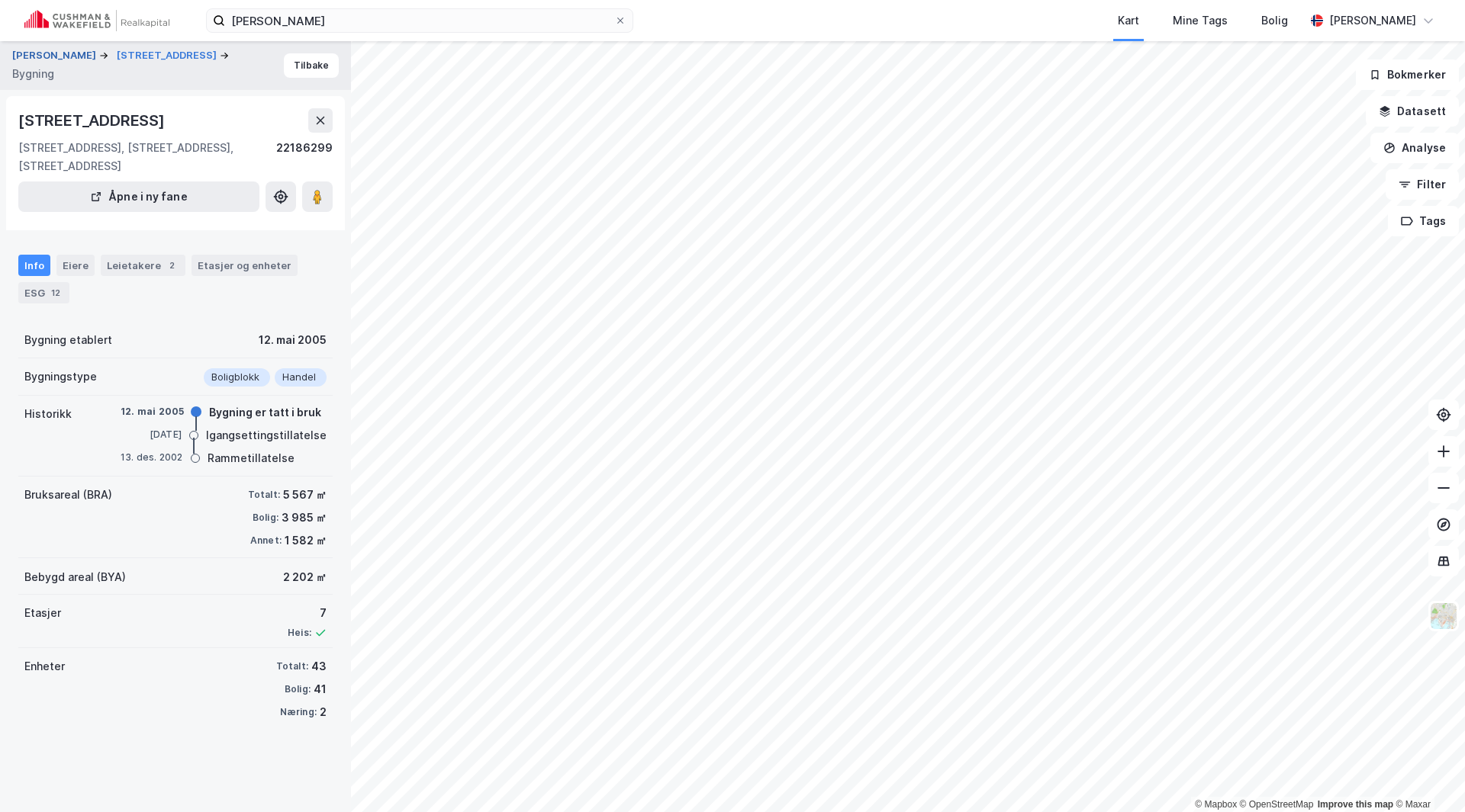
click at [49, 63] on button "[PERSON_NAME]" at bounding box center [56, 55] width 87 height 15
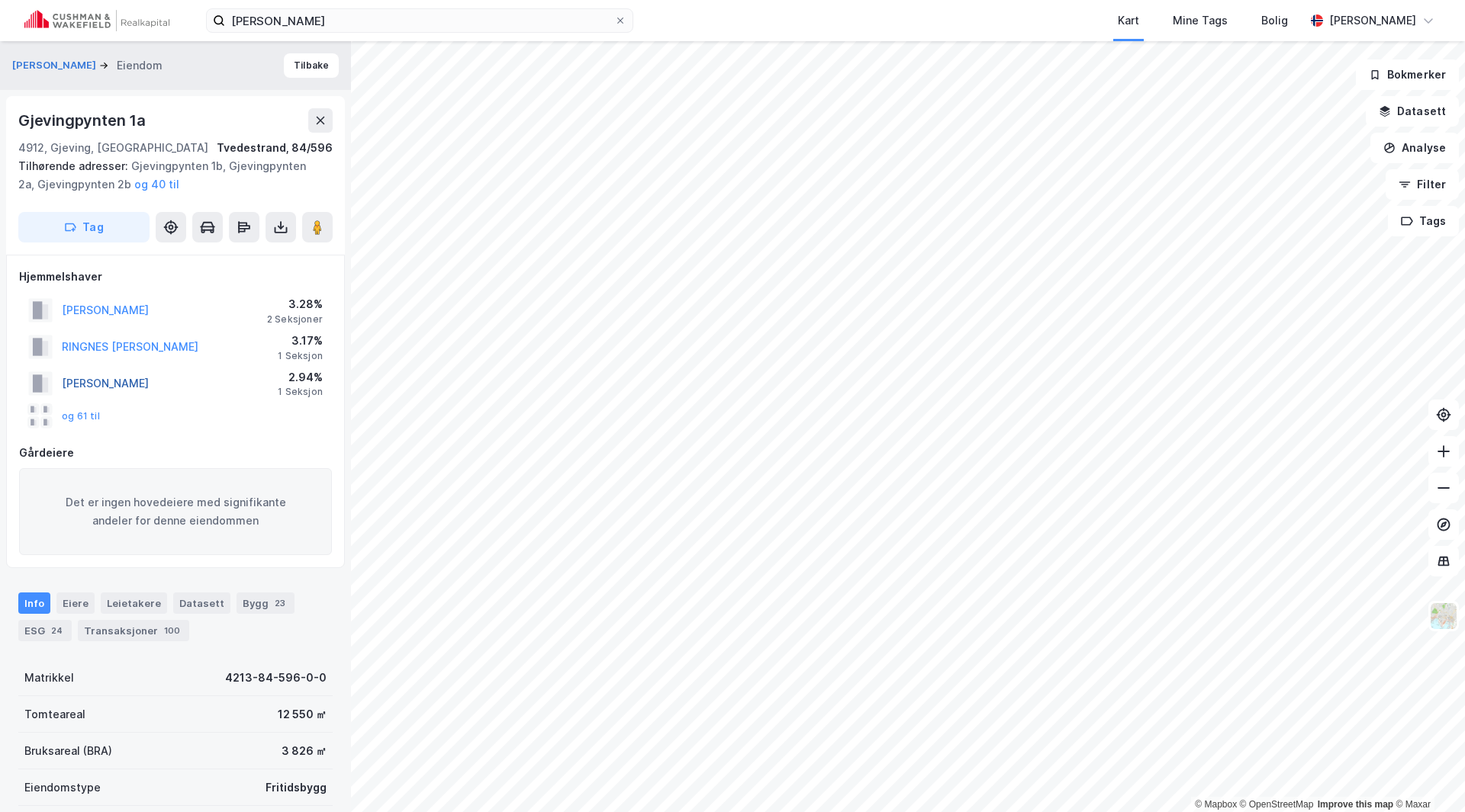
click at [0, 0] on button "[PERSON_NAME]" at bounding box center [0, 0] width 0 height 0
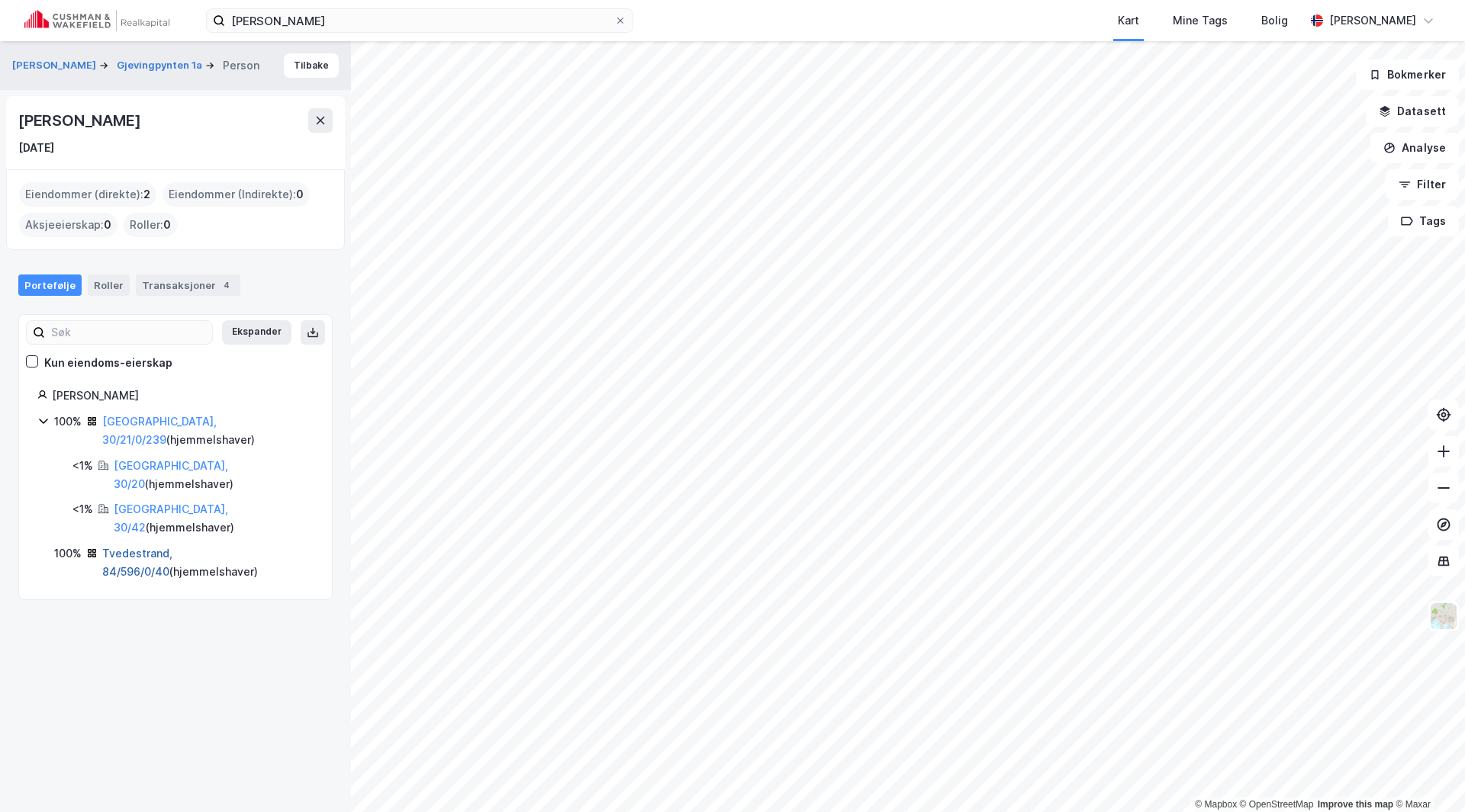
click at [115, 546] on link "Tvedestrand, 84/596/0/40" at bounding box center [136, 562] width 70 height 31
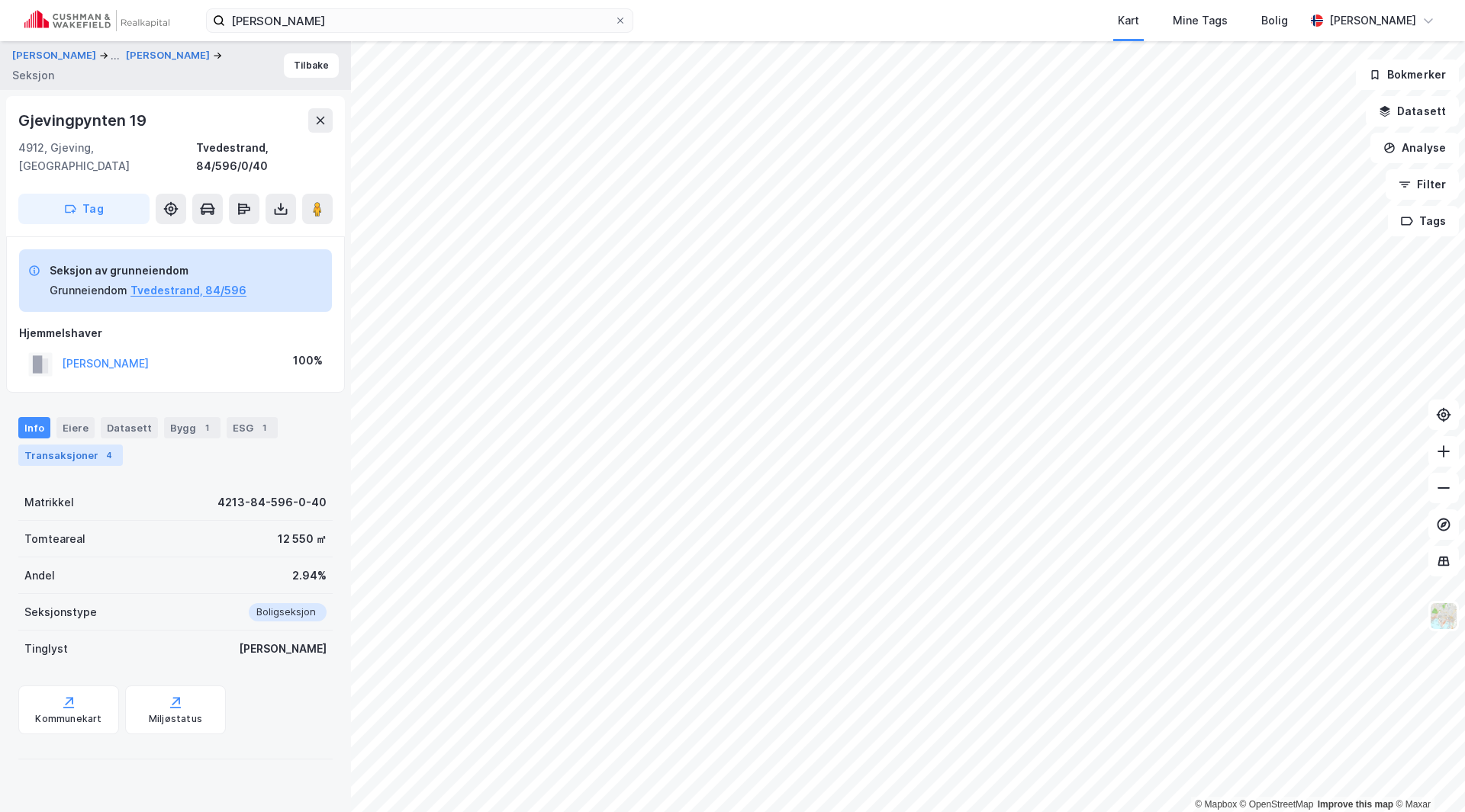
click at [56, 444] on div "Transaksjoner 4" at bounding box center [70, 455] width 104 height 21
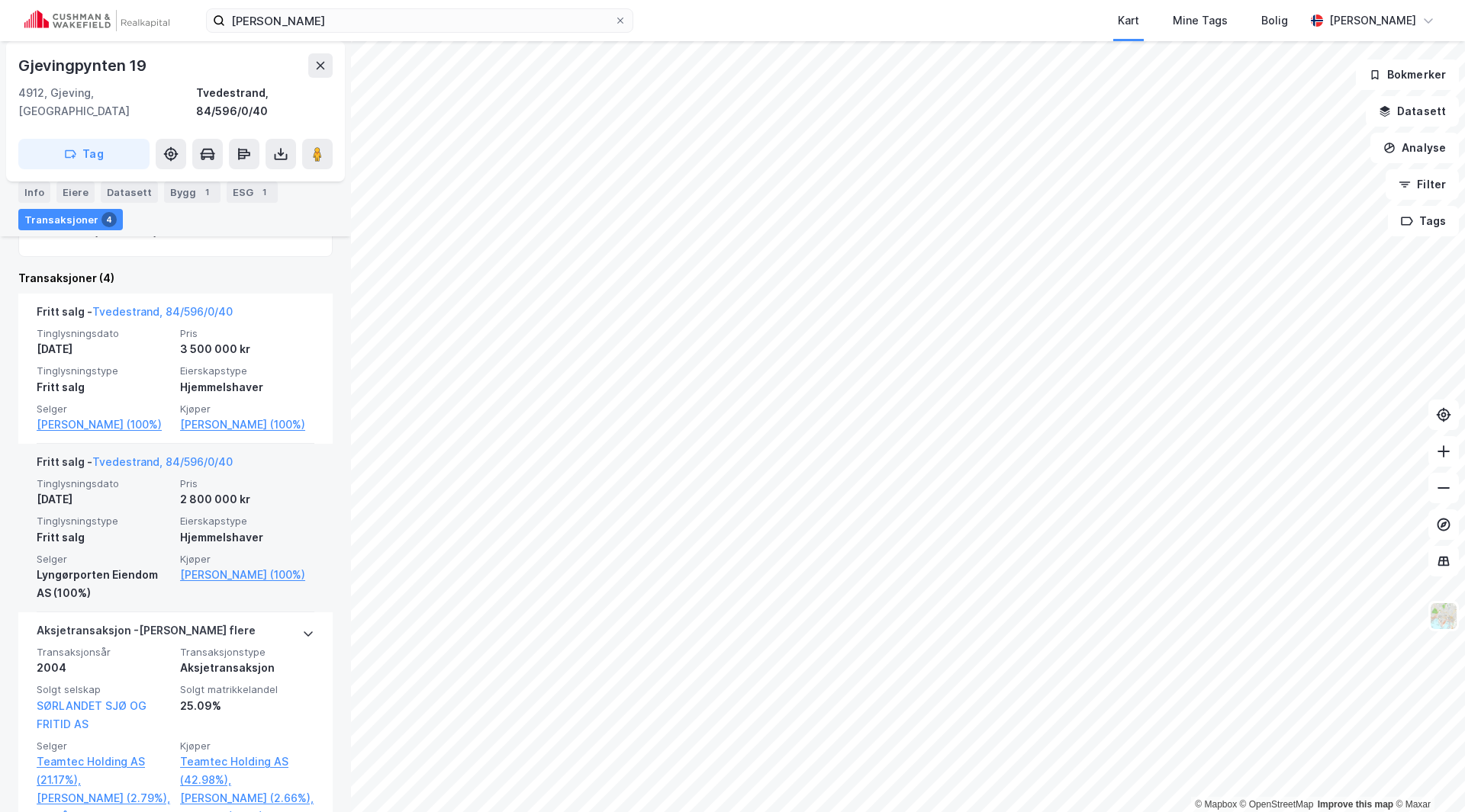
scroll to position [813, 0]
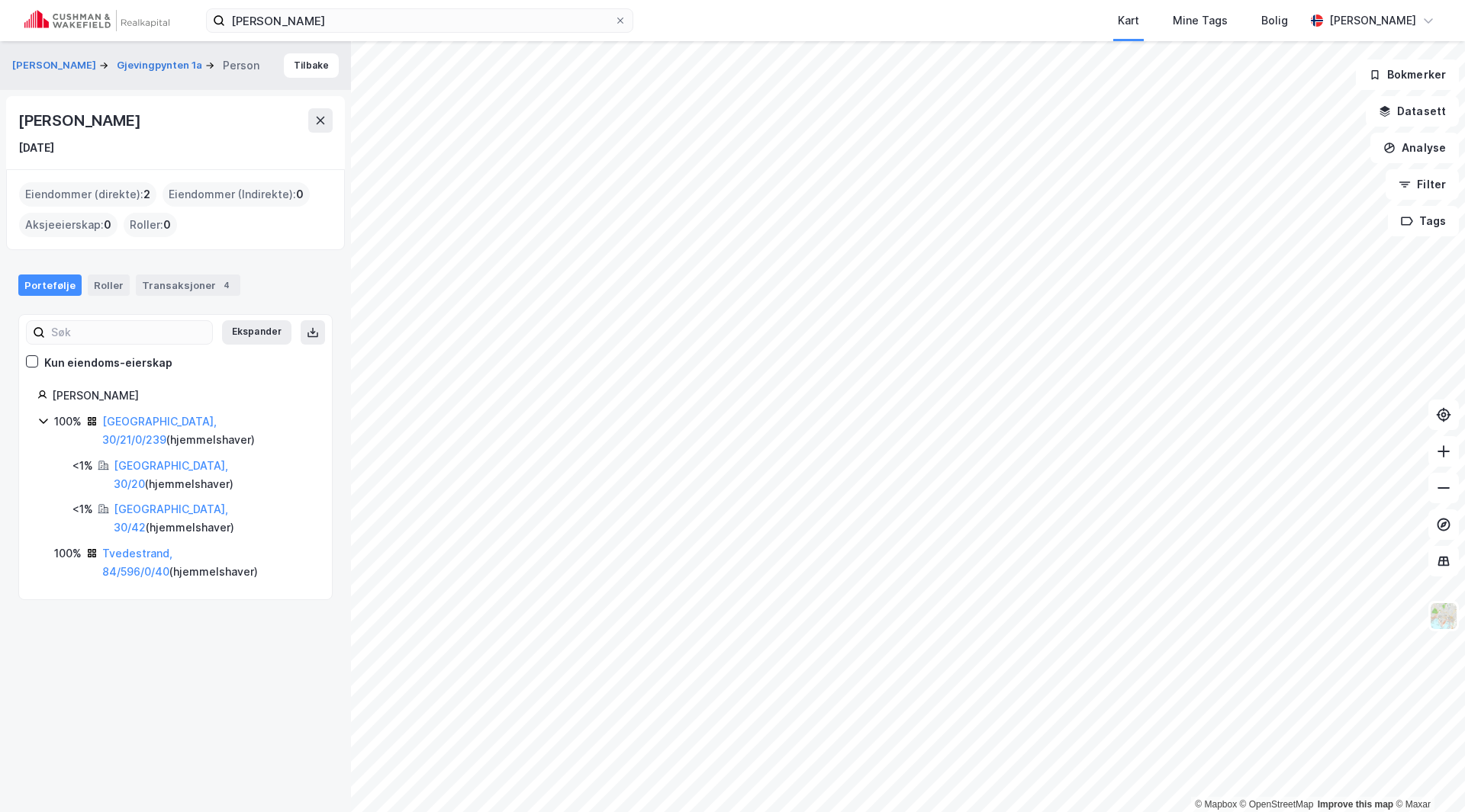
click at [812, 0] on html "[PERSON_NAME] Kart Mine Tags Bolig [PERSON_NAME] © Mapbox © OpenStreetMap Impro…" at bounding box center [732, 406] width 1465 height 812
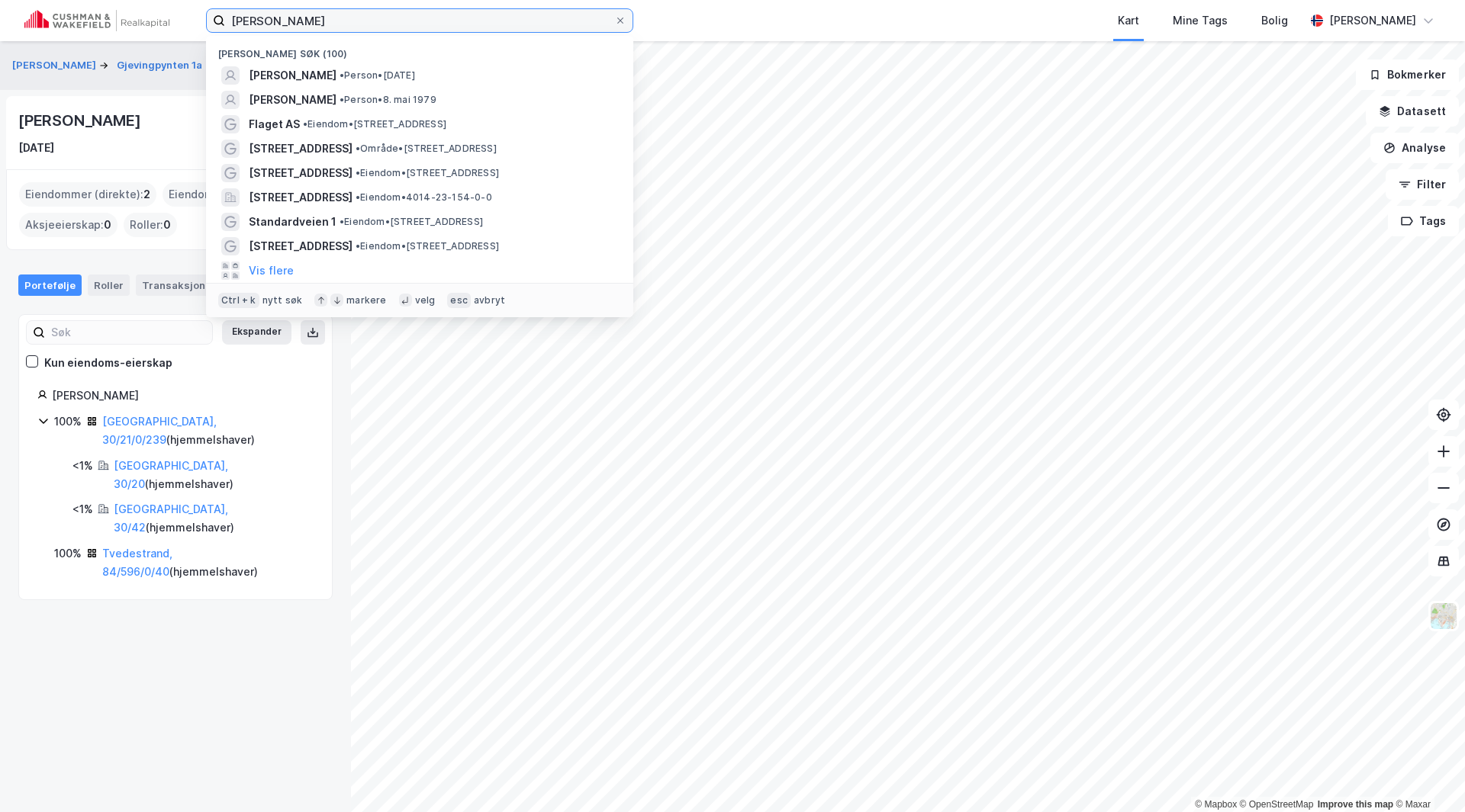
drag, startPoint x: 313, startPoint y: 20, endPoint x: 174, endPoint y: 38, distance: 140.2
click at [174, 38] on div "[PERSON_NAME] søk (100) [PERSON_NAME] • Person • [DATE] [PERSON_NAME] • Person …" at bounding box center [732, 20] width 1465 height 42
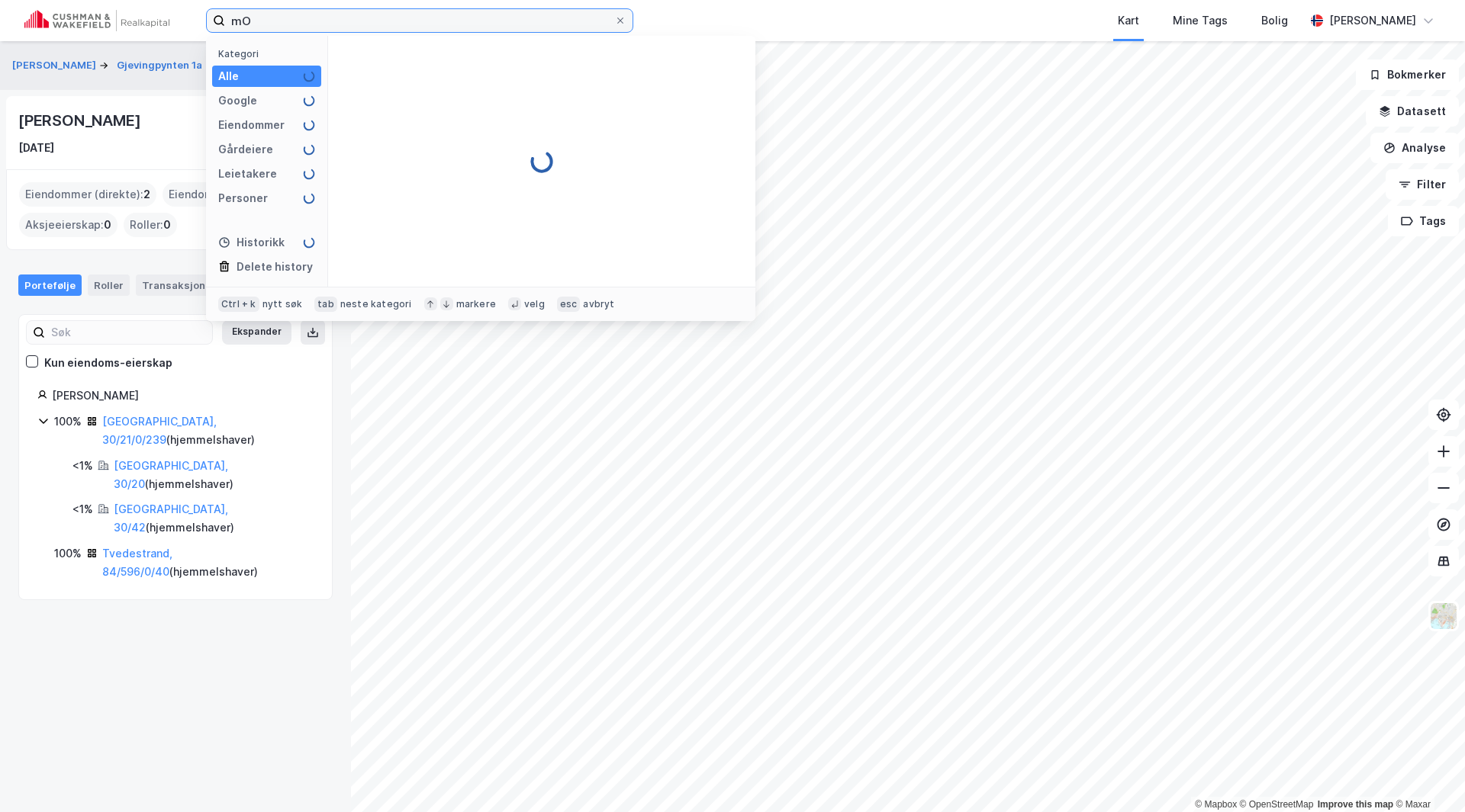
type input "m"
